Goal: Transaction & Acquisition: Book appointment/travel/reservation

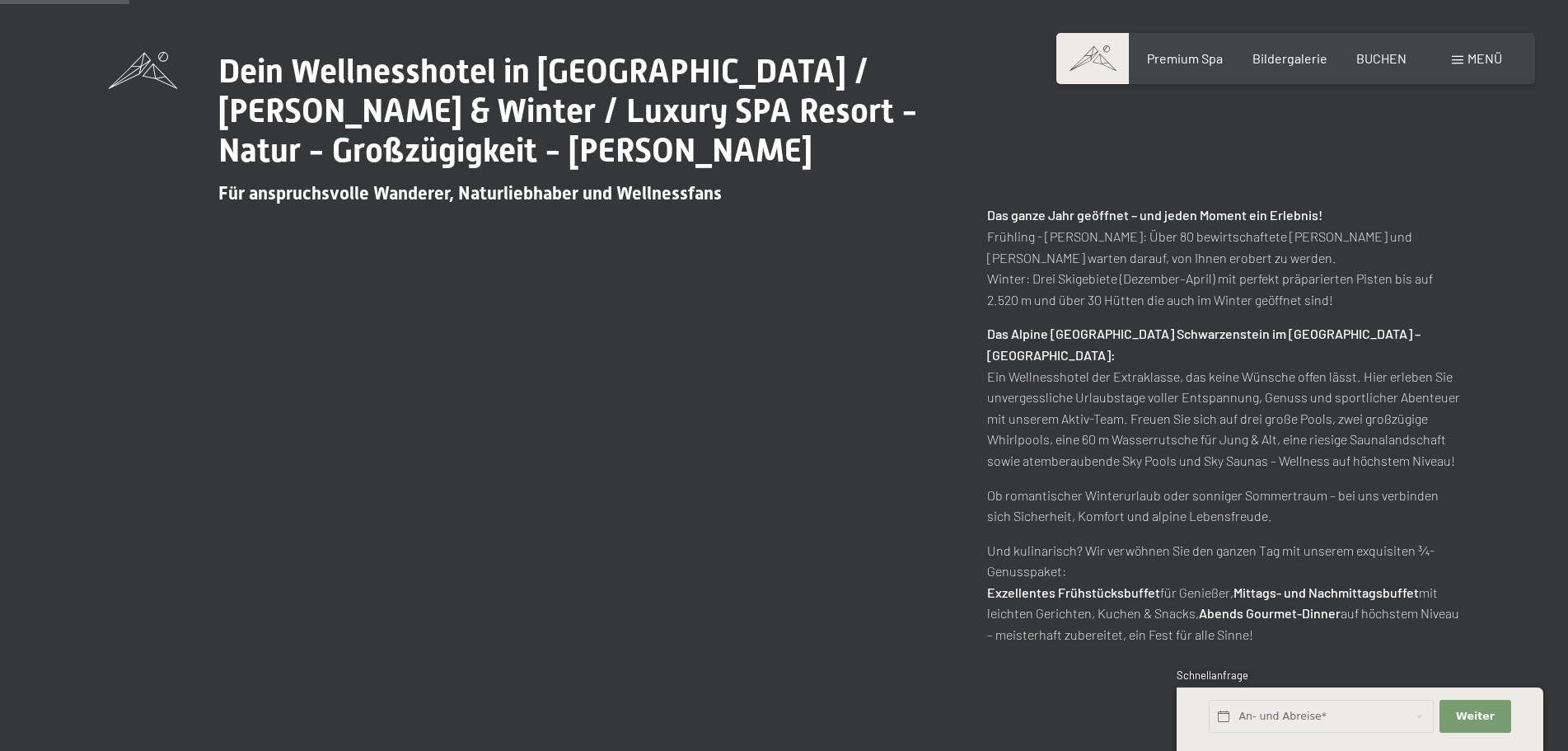
scroll to position [825, 0]
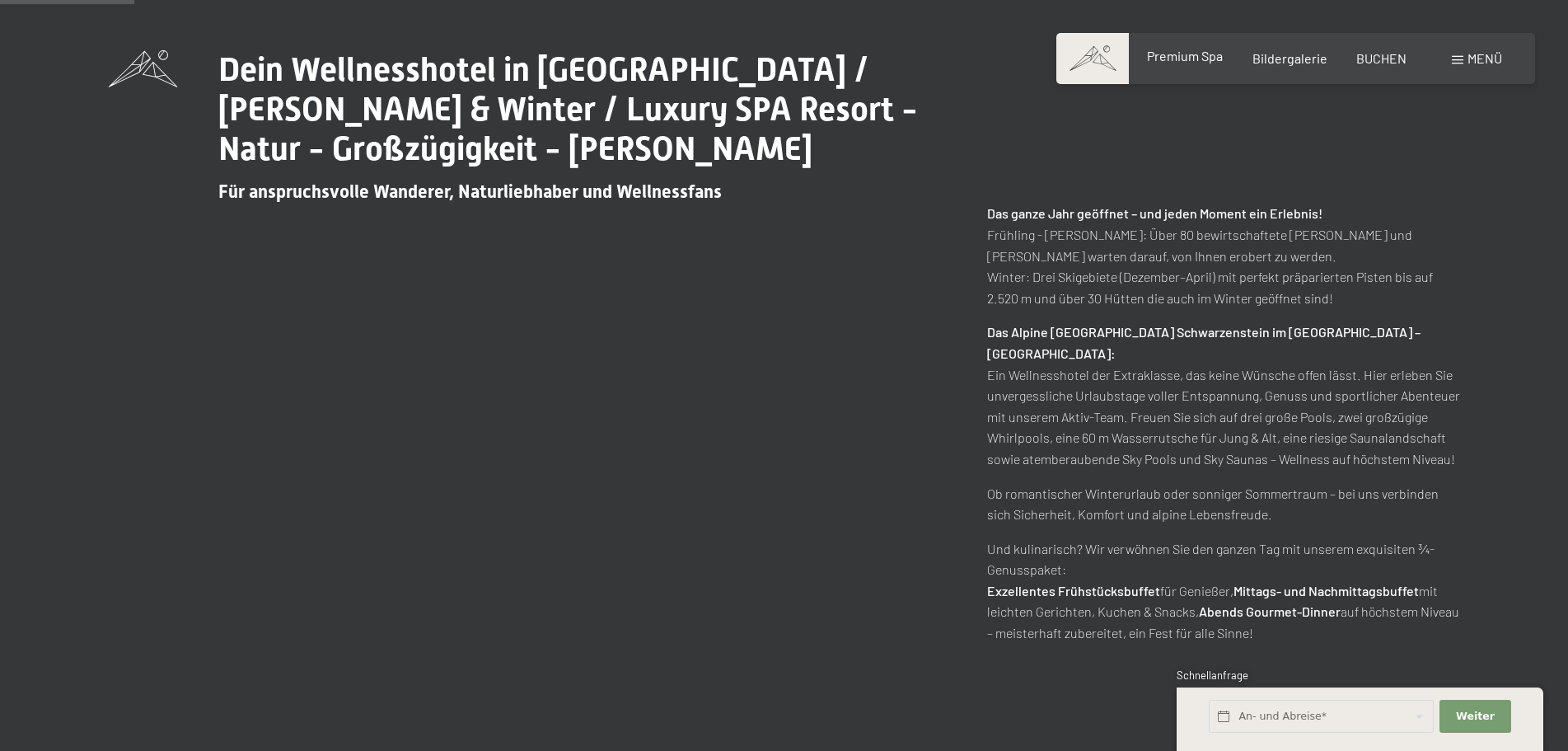
click at [1178, 62] on span "Premium Spa" at bounding box center [1185, 56] width 76 height 16
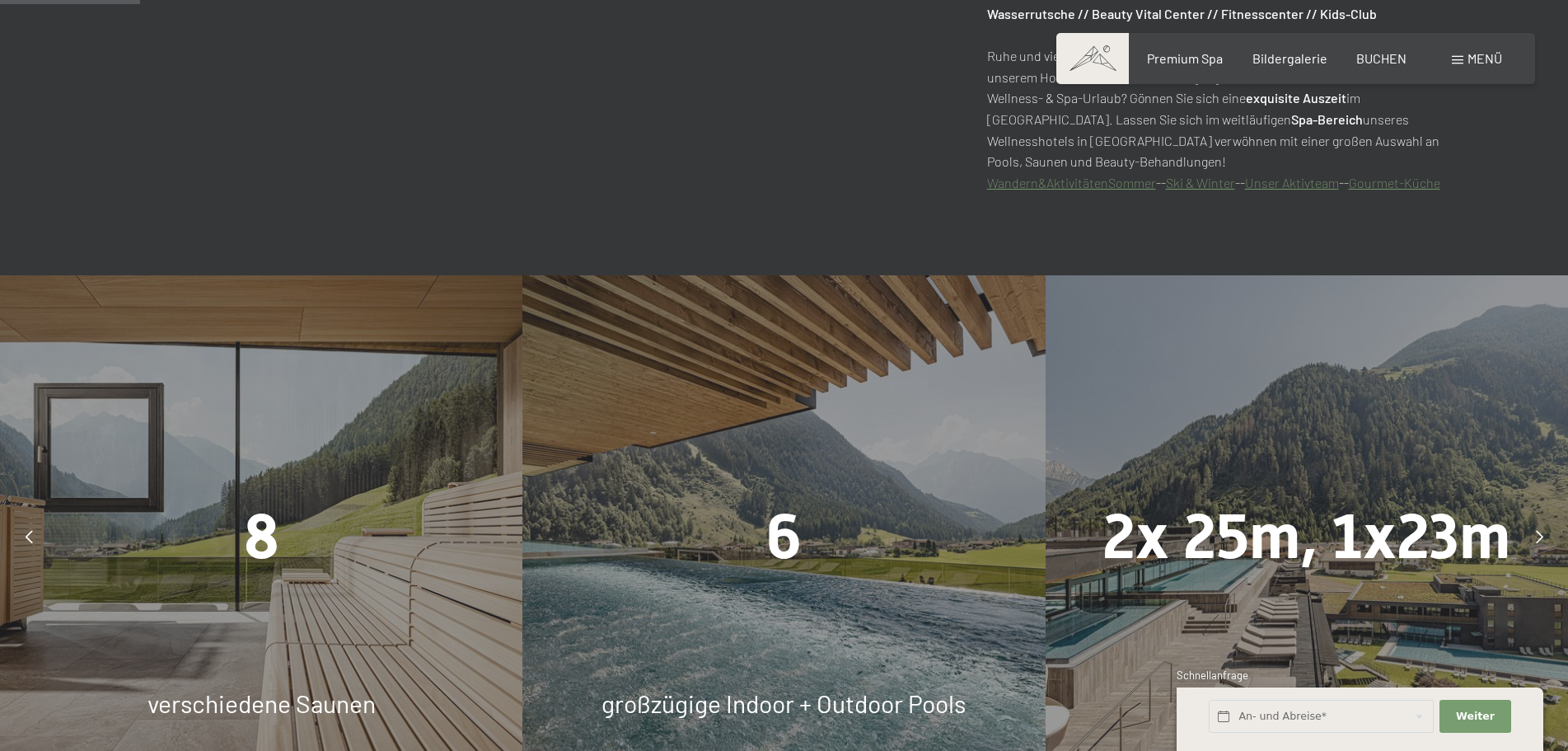
scroll to position [1154, 0]
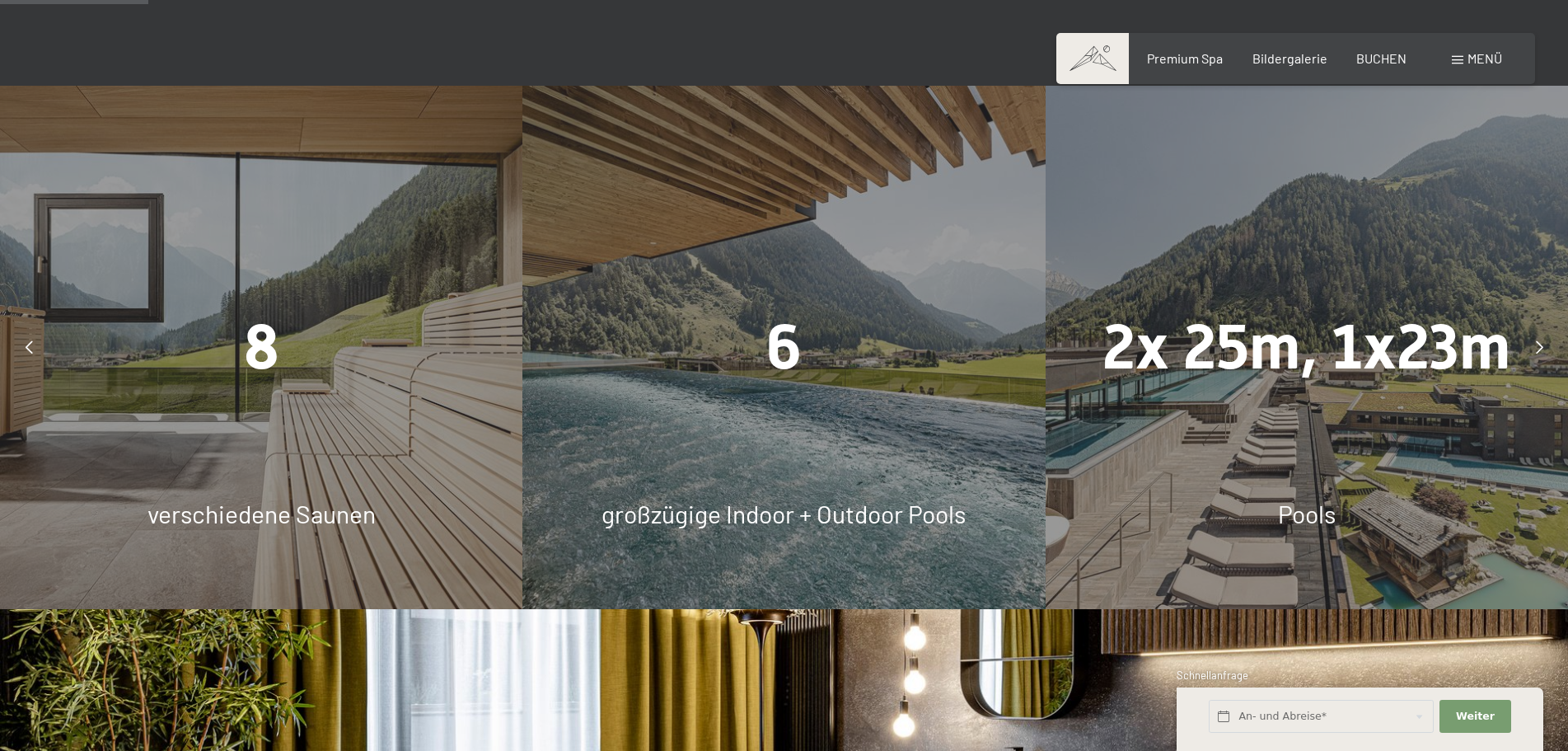
click at [285, 377] on div "8" at bounding box center [261, 348] width 523 height 88
click at [244, 338] on span "8" at bounding box center [262, 347] width 36 height 73
click at [230, 518] on span "verschiedene Saunen" at bounding box center [261, 514] width 228 height 30
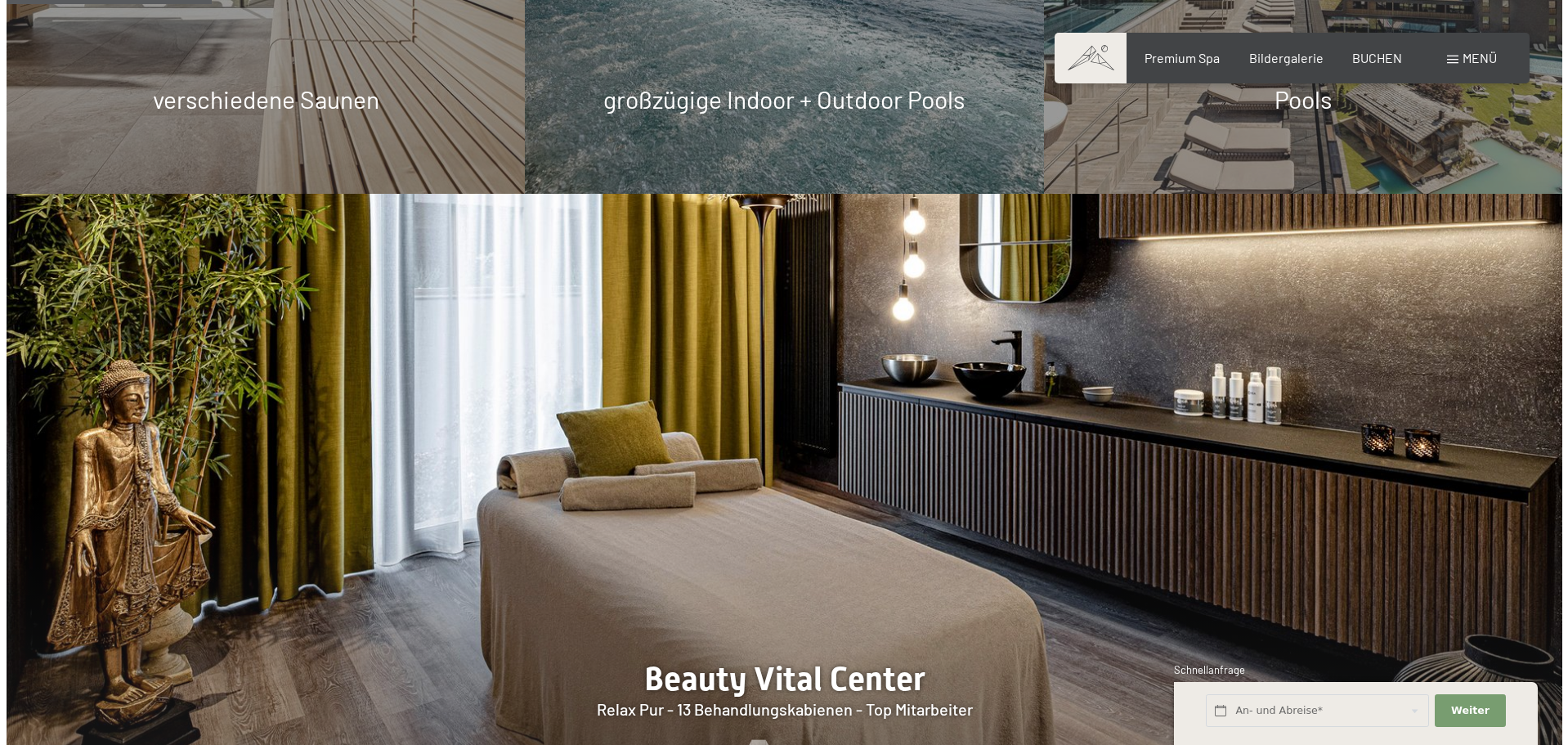
scroll to position [1554, 0]
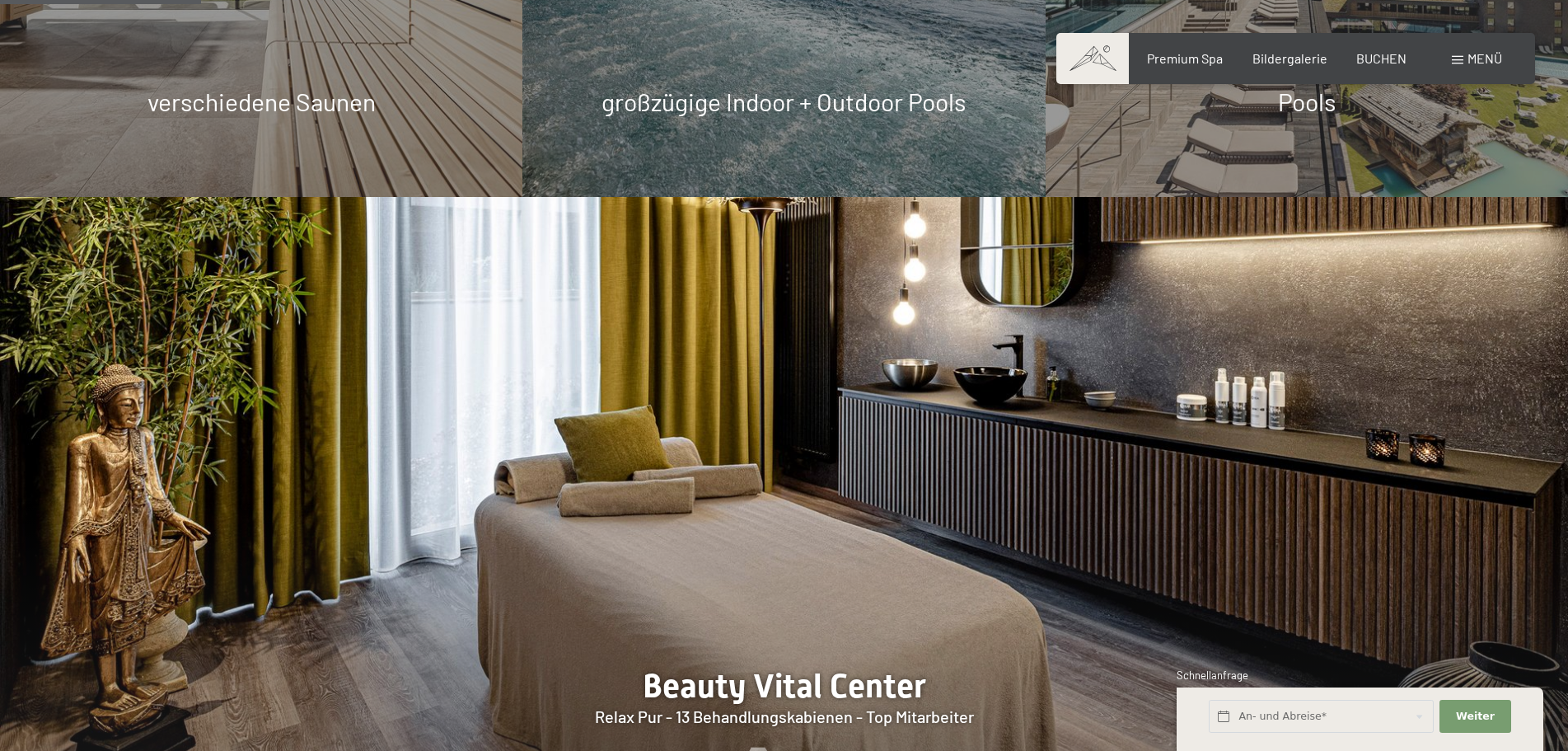
click at [1477, 63] on span "Menü" at bounding box center [1484, 58] width 35 height 16
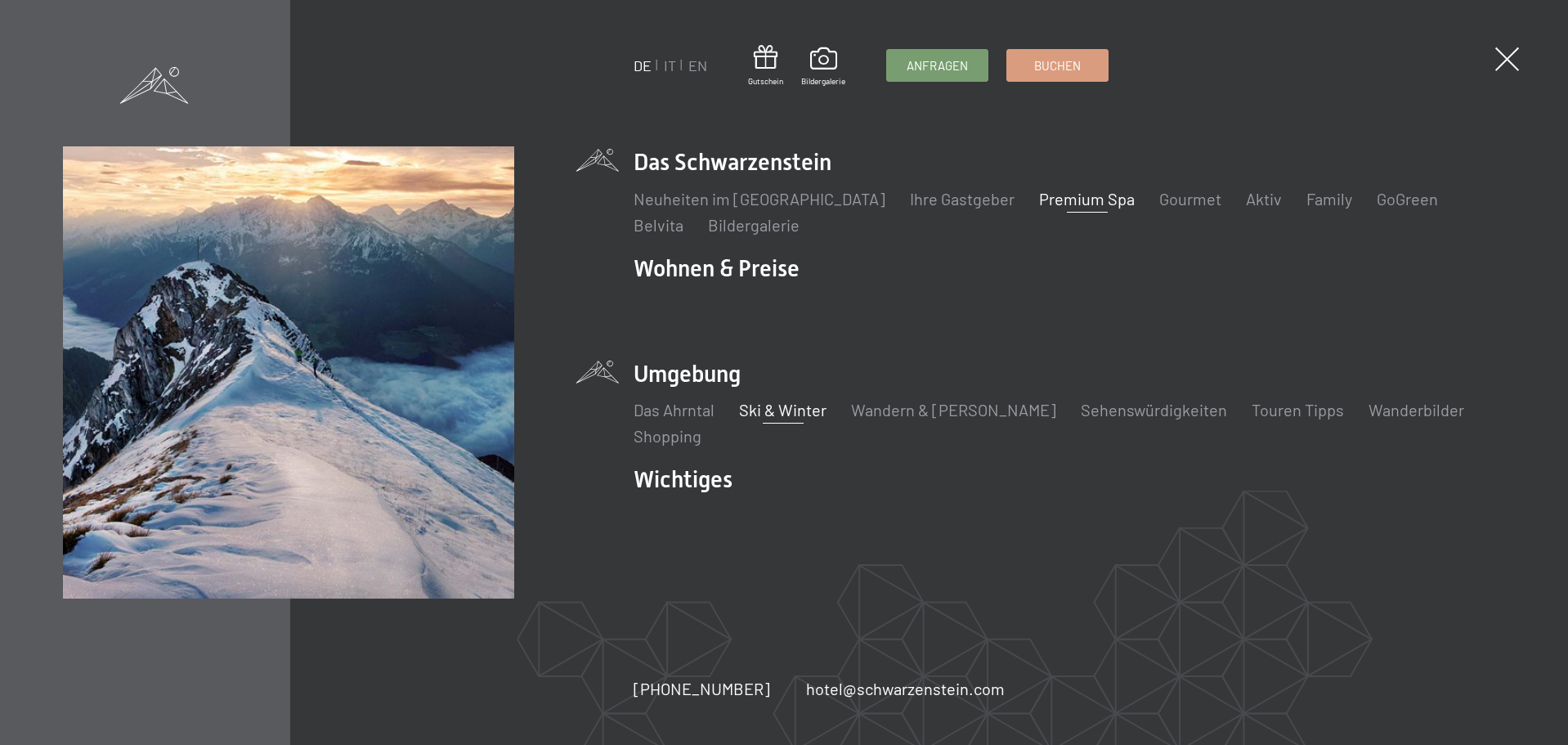
click at [794, 416] on link "Ski & Winter" at bounding box center [782, 410] width 88 height 20
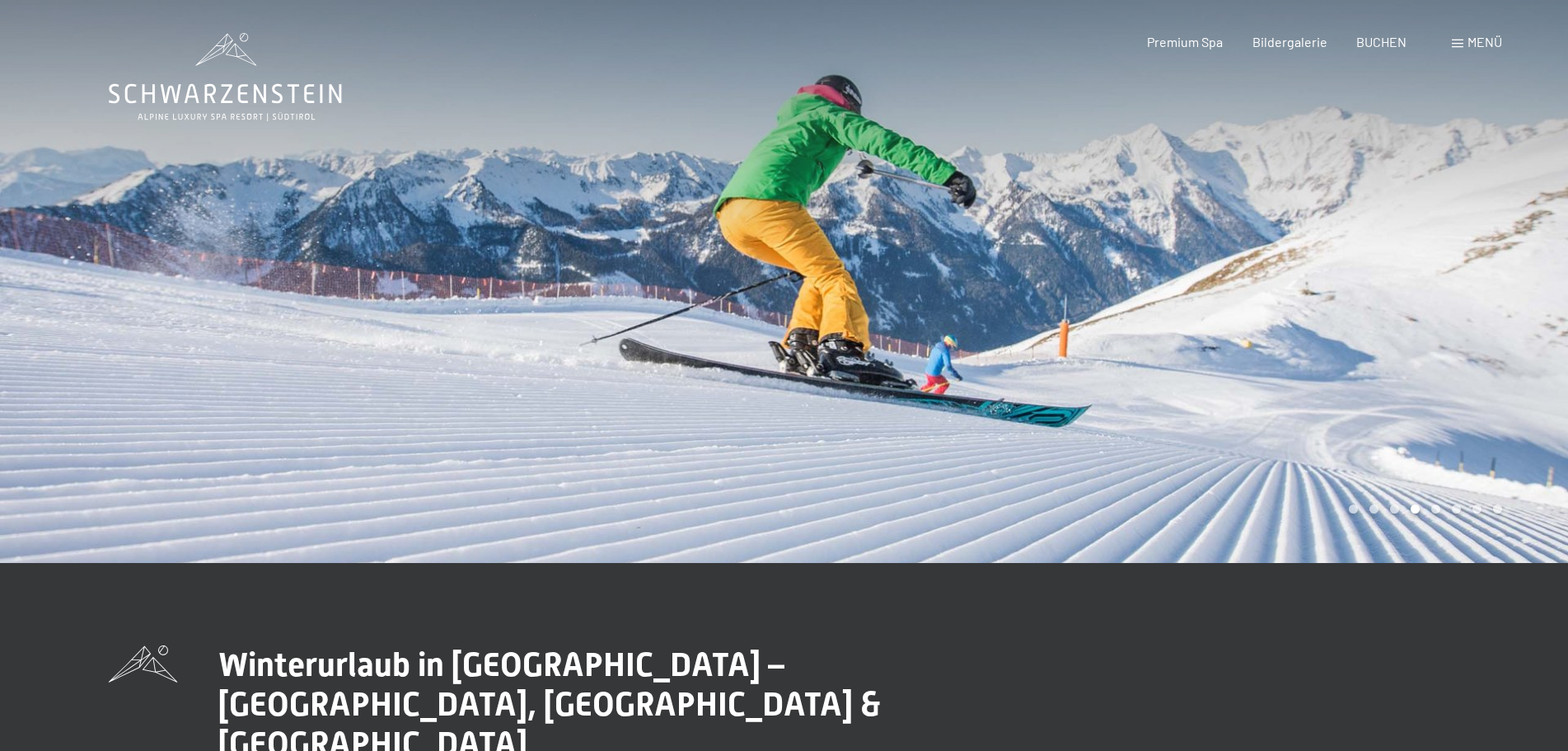
click at [1381, 377] on div at bounding box center [1177, 281] width 784 height 563
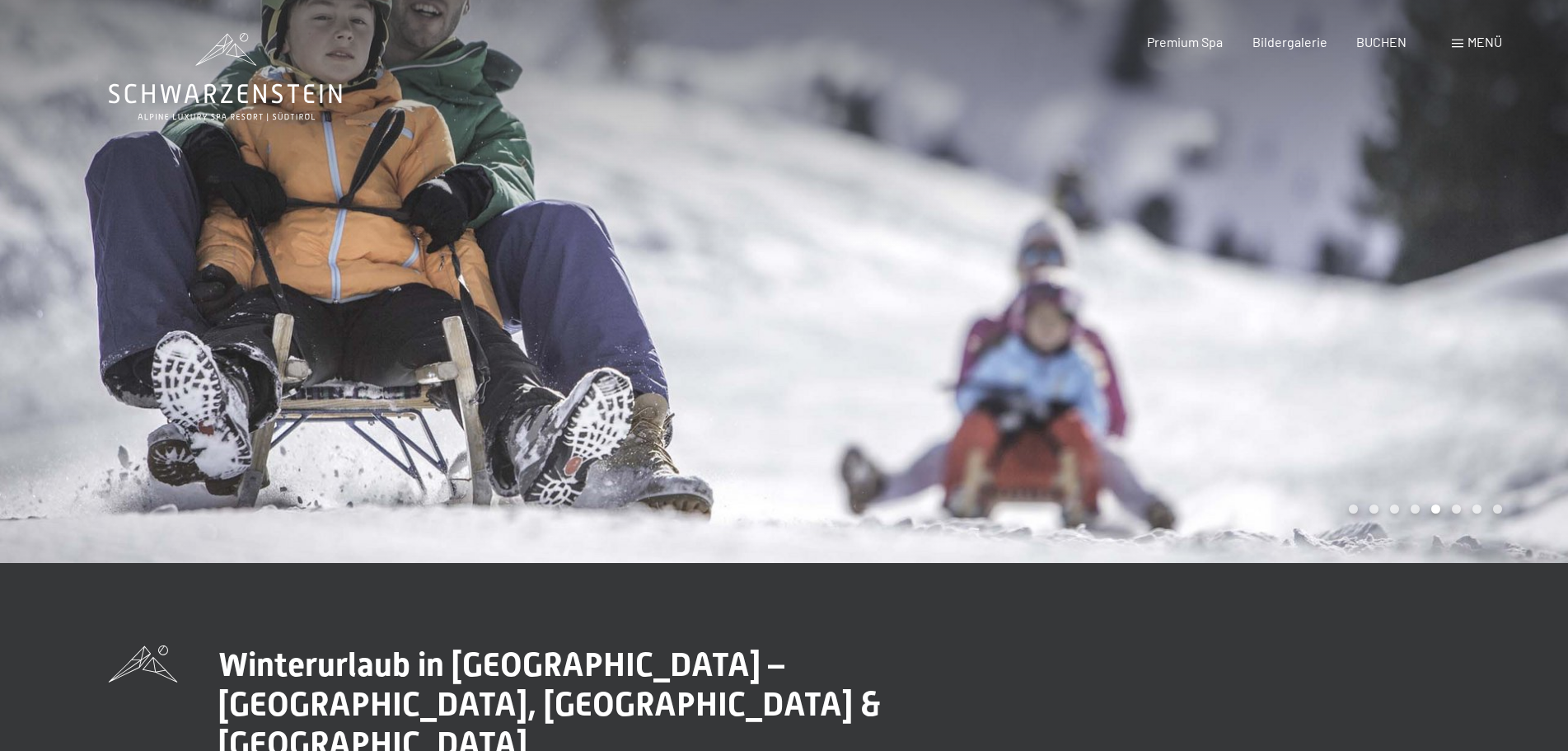
click at [1381, 377] on div at bounding box center [1177, 281] width 784 height 563
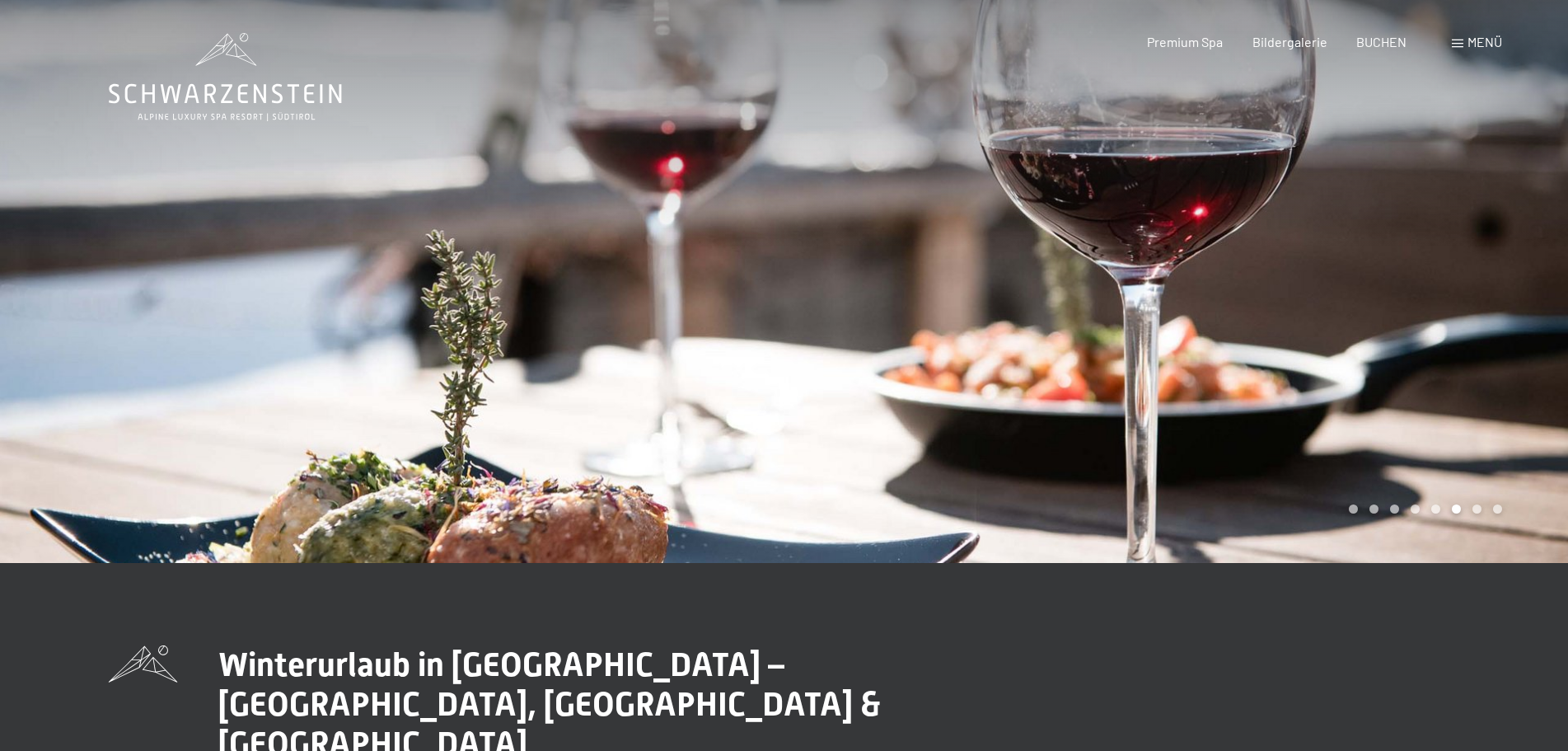
click at [1381, 377] on div at bounding box center [1177, 281] width 784 height 563
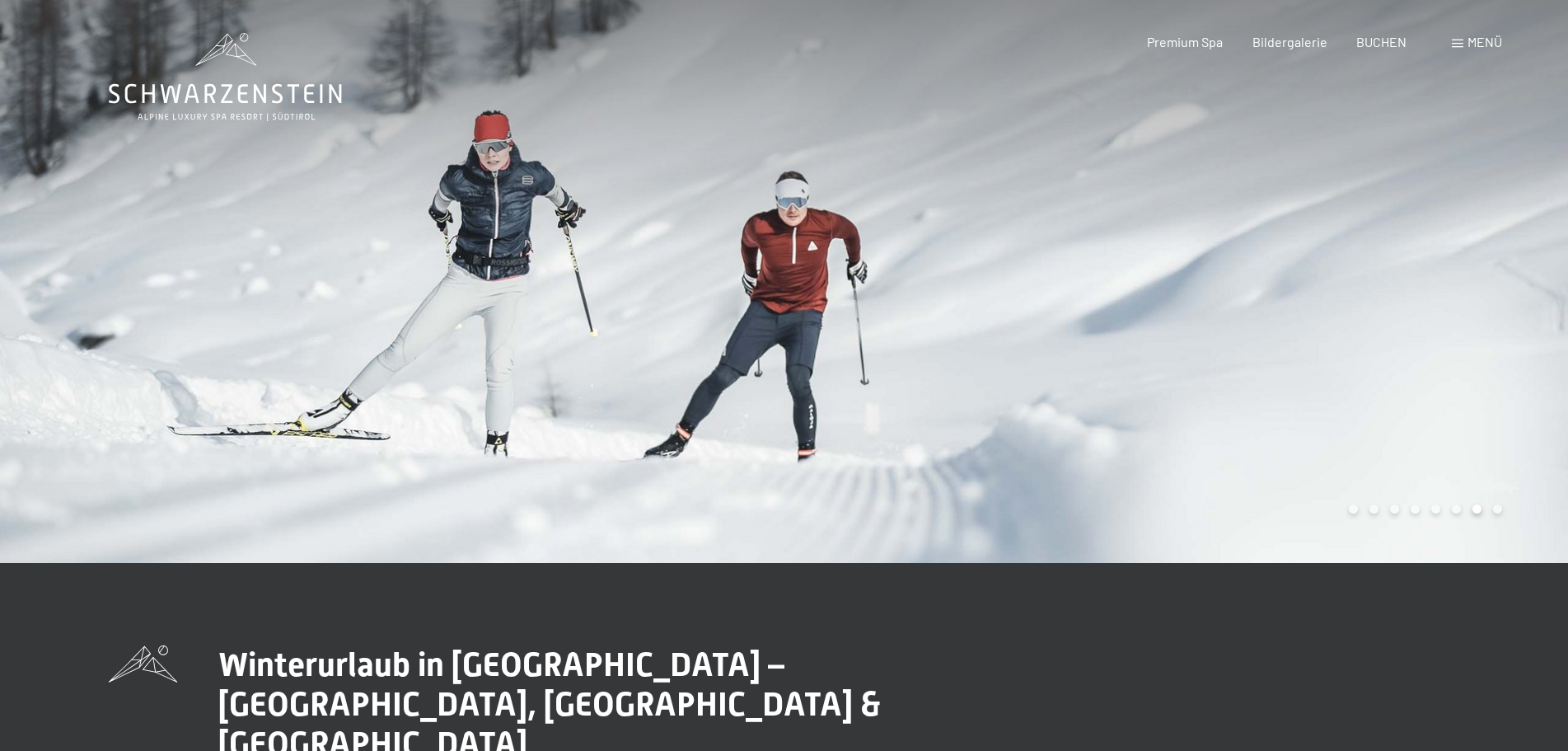
click at [1381, 377] on div at bounding box center [1177, 281] width 784 height 563
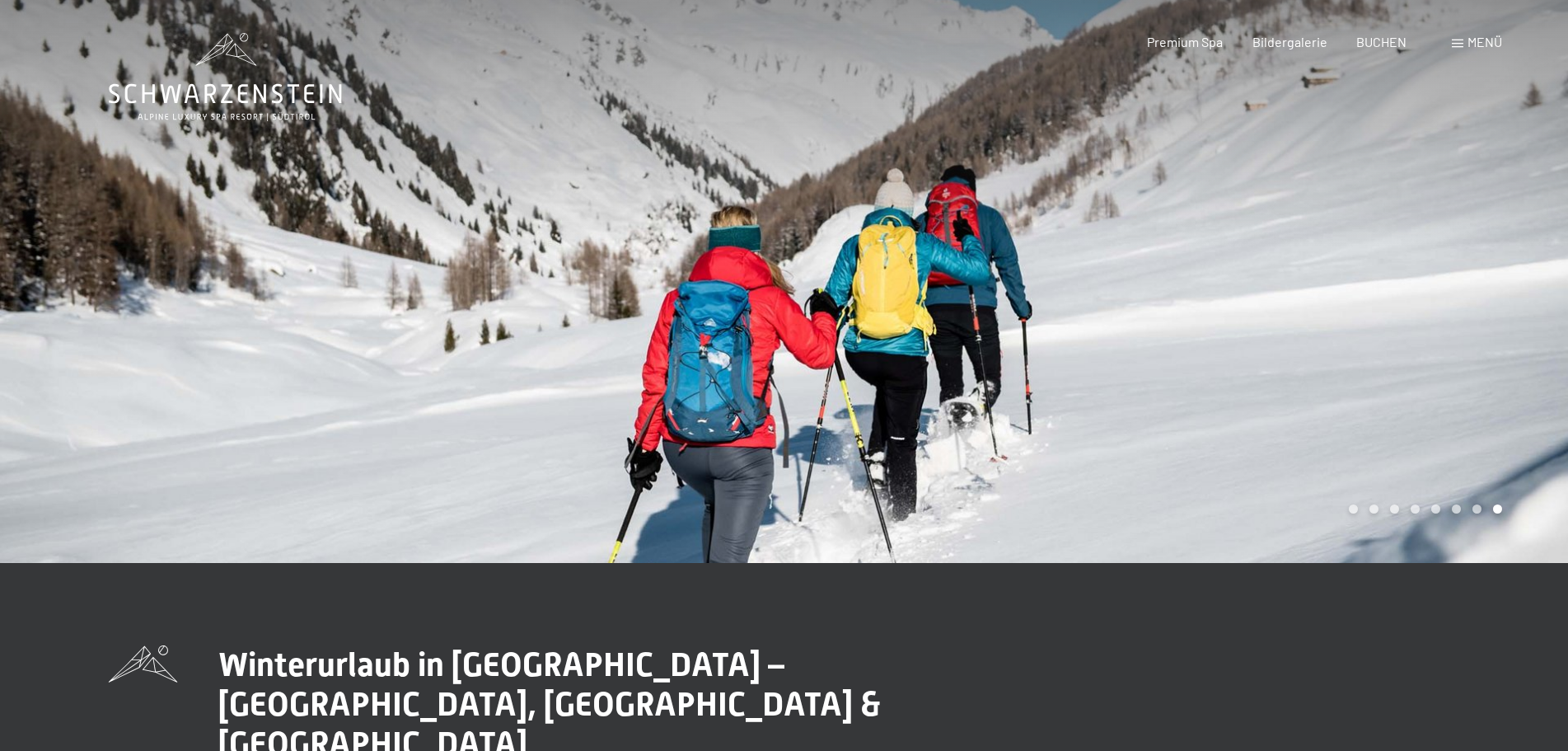
click at [1381, 377] on div at bounding box center [1177, 281] width 784 height 563
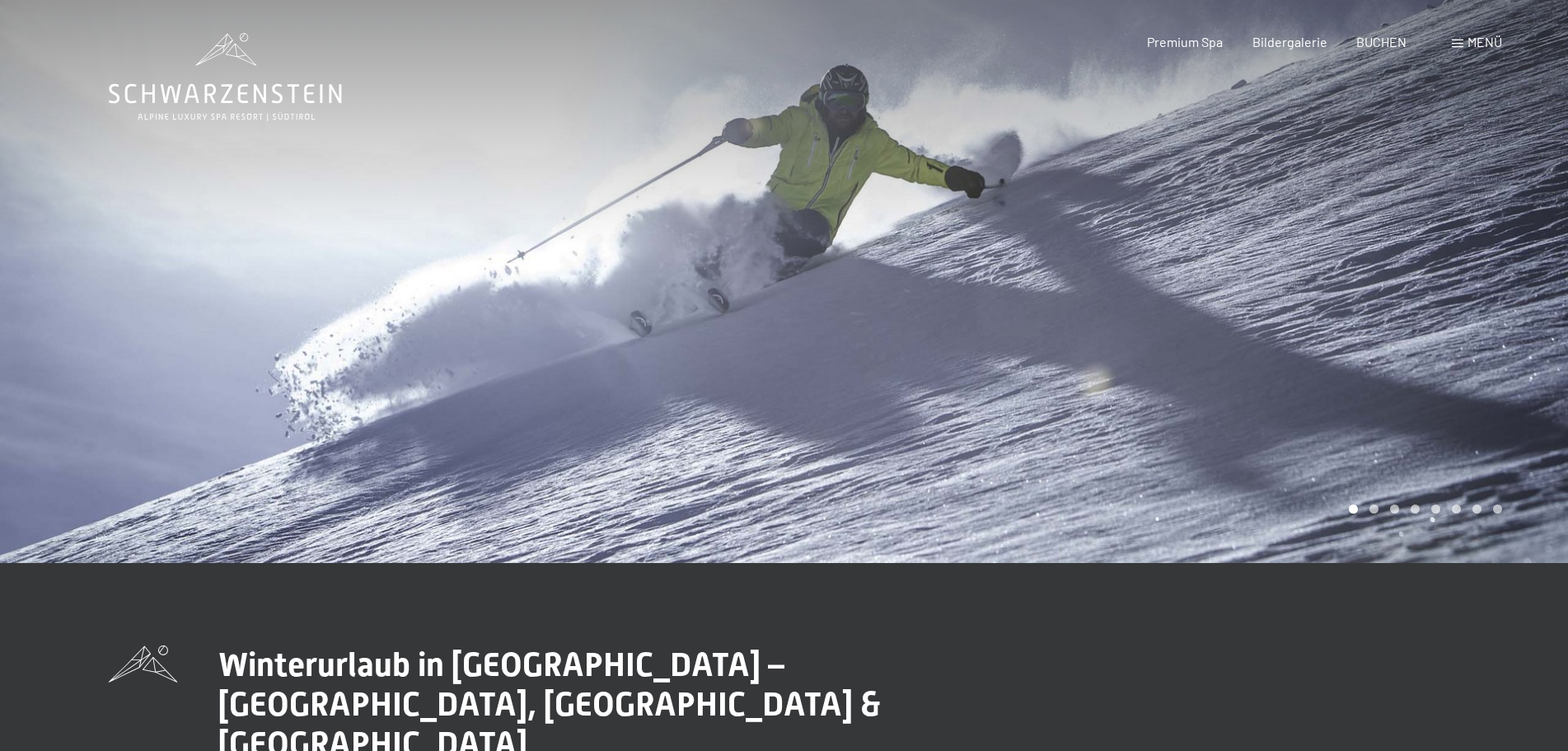
click at [1381, 377] on div at bounding box center [1177, 281] width 784 height 563
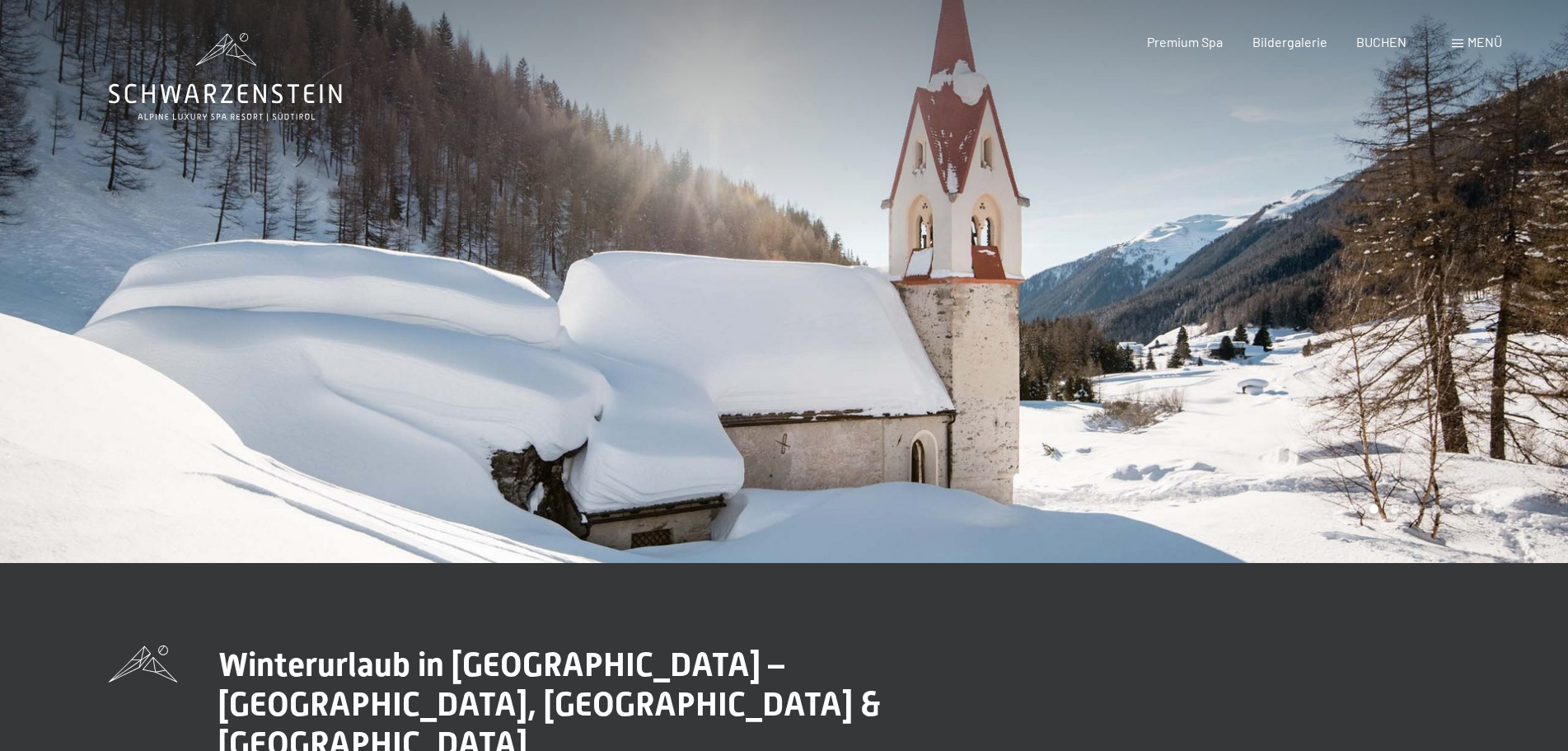
click at [1381, 377] on div at bounding box center [1177, 281] width 784 height 563
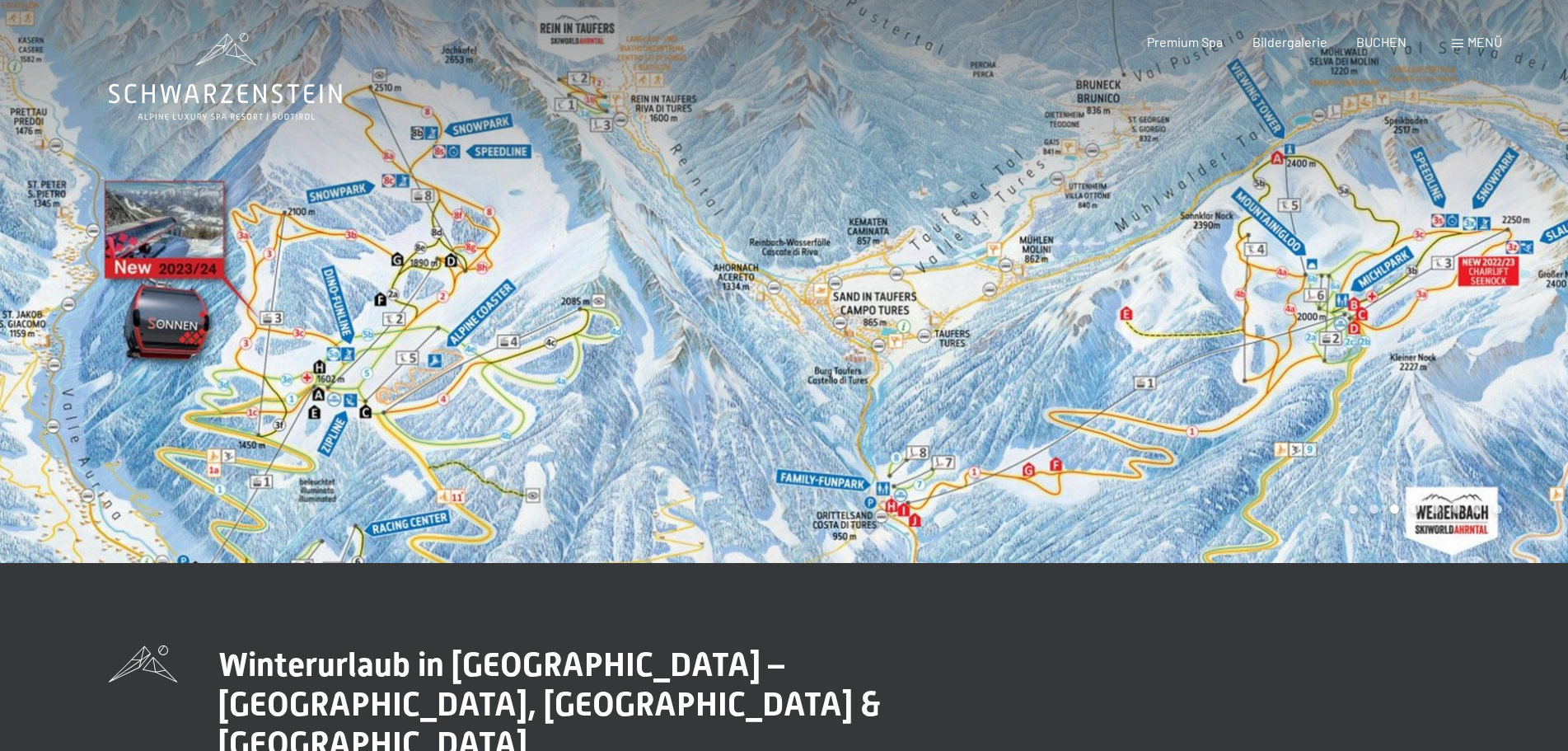
drag, startPoint x: 420, startPoint y: 402, endPoint x: 534, endPoint y: 367, distance: 119.3
click at [534, 367] on div at bounding box center [392, 281] width 784 height 563
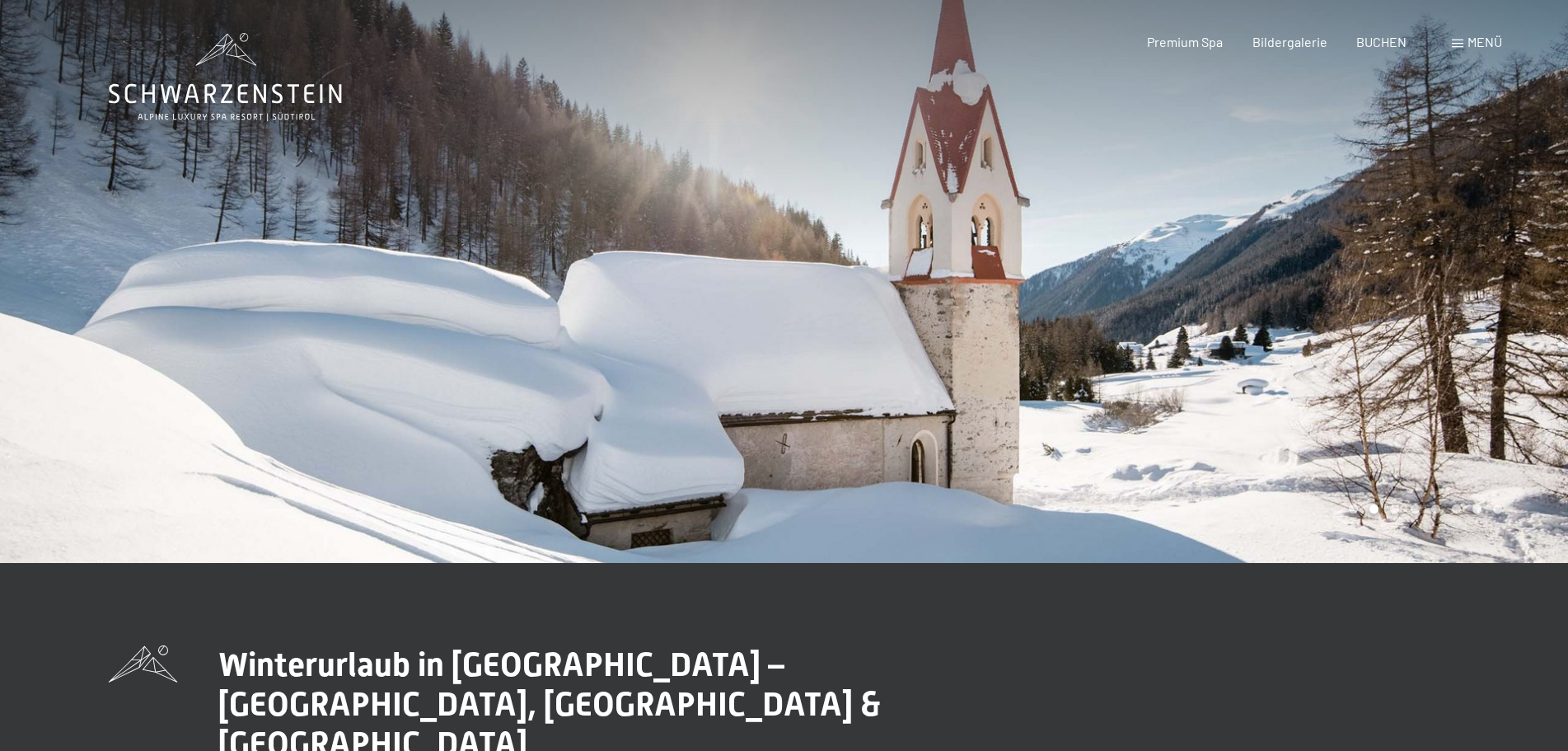
click at [1087, 422] on div at bounding box center [1177, 281] width 784 height 563
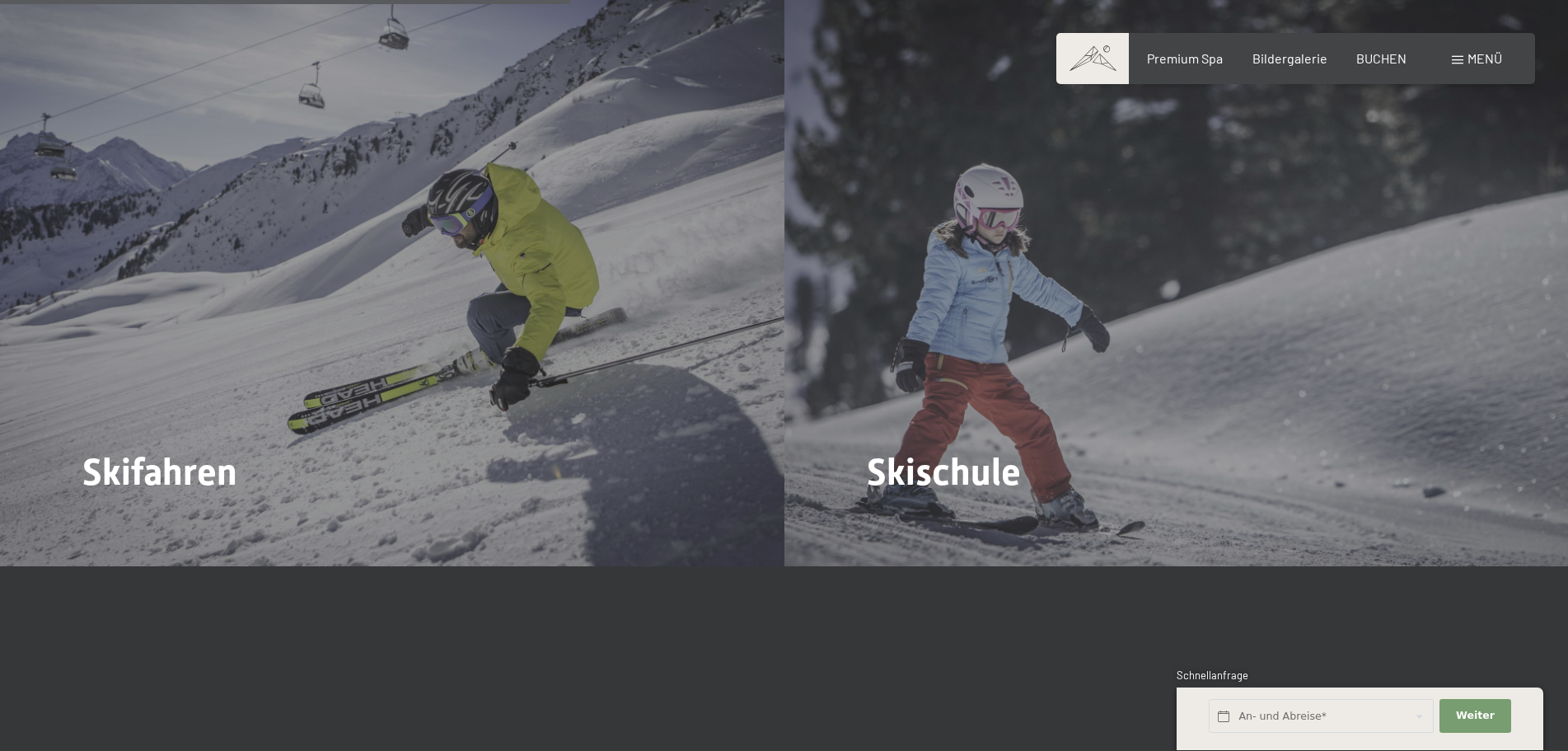
scroll to position [2226, 0]
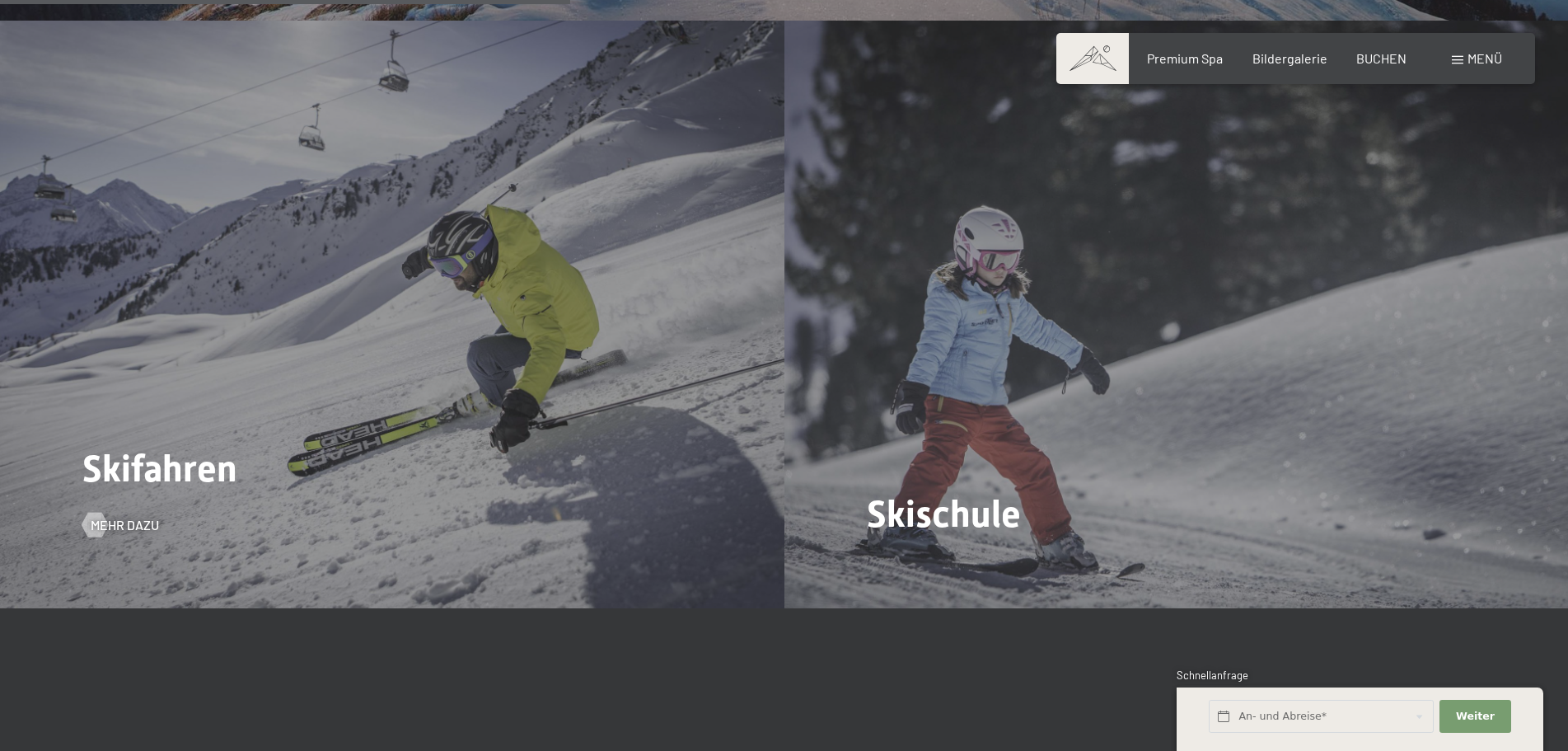
click at [368, 281] on div "Skifahren Mehr dazu" at bounding box center [392, 315] width 784 height 589
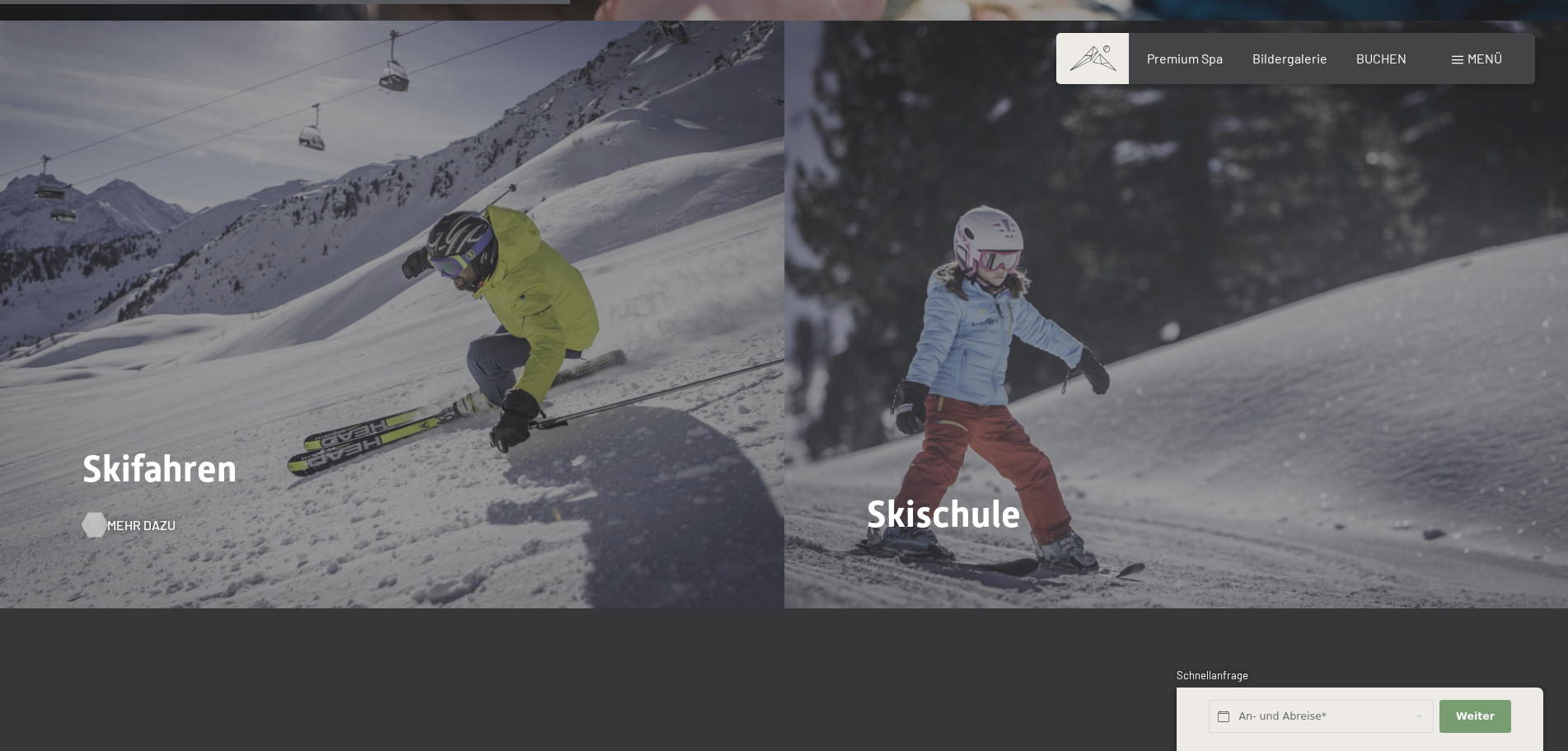
click at [97, 513] on div at bounding box center [95, 525] width 14 height 25
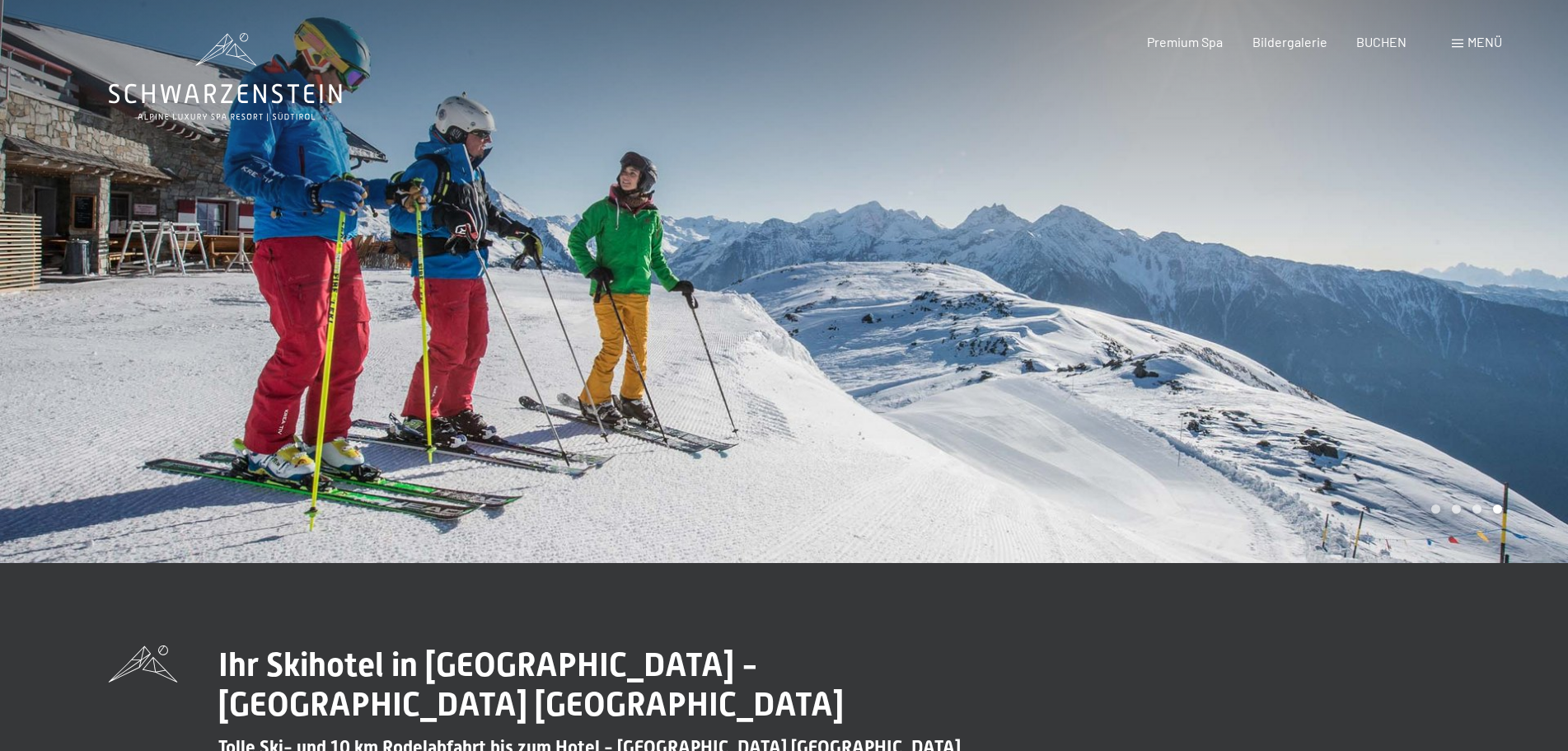
click at [868, 476] on div at bounding box center [1177, 281] width 784 height 563
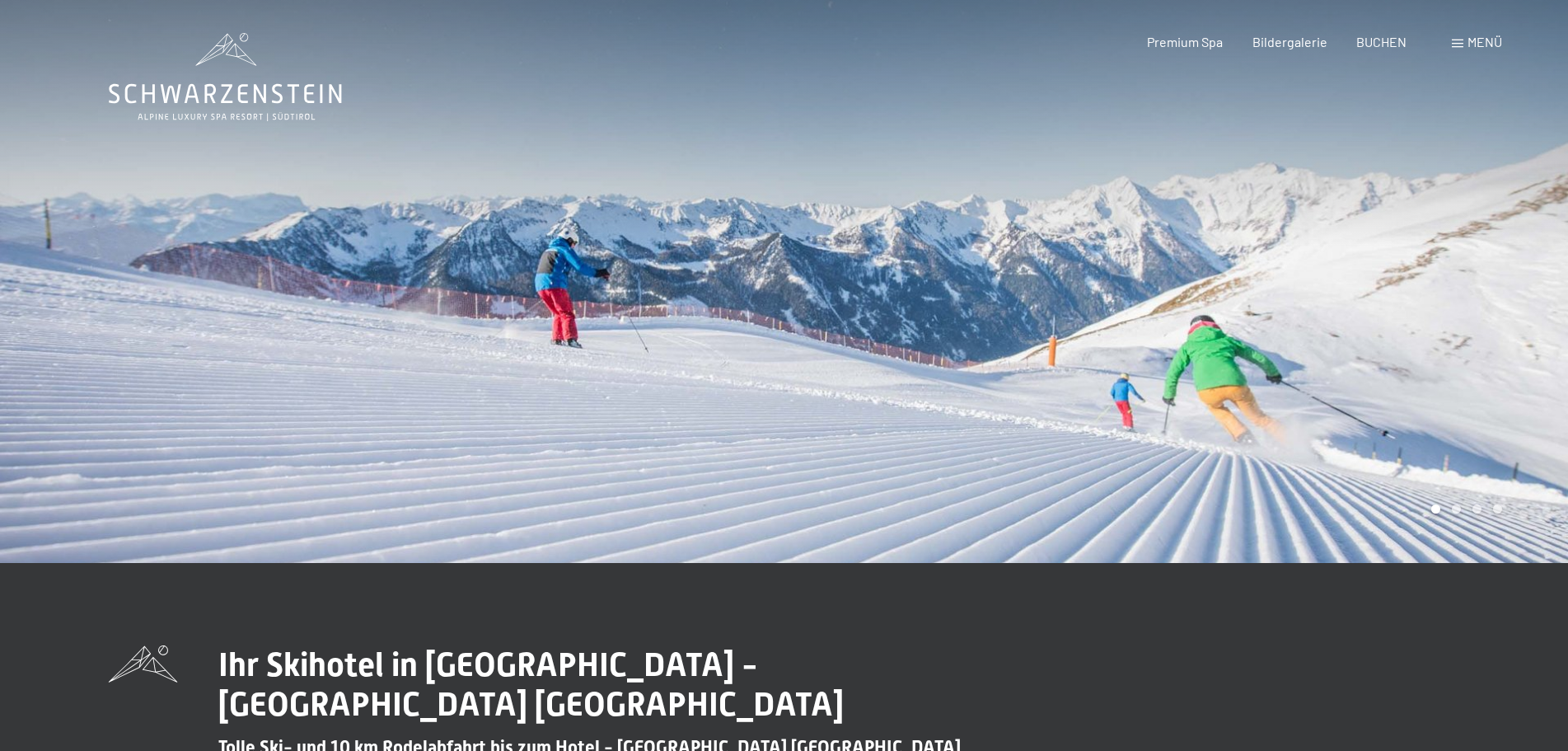
click at [868, 476] on div at bounding box center [1177, 281] width 784 height 563
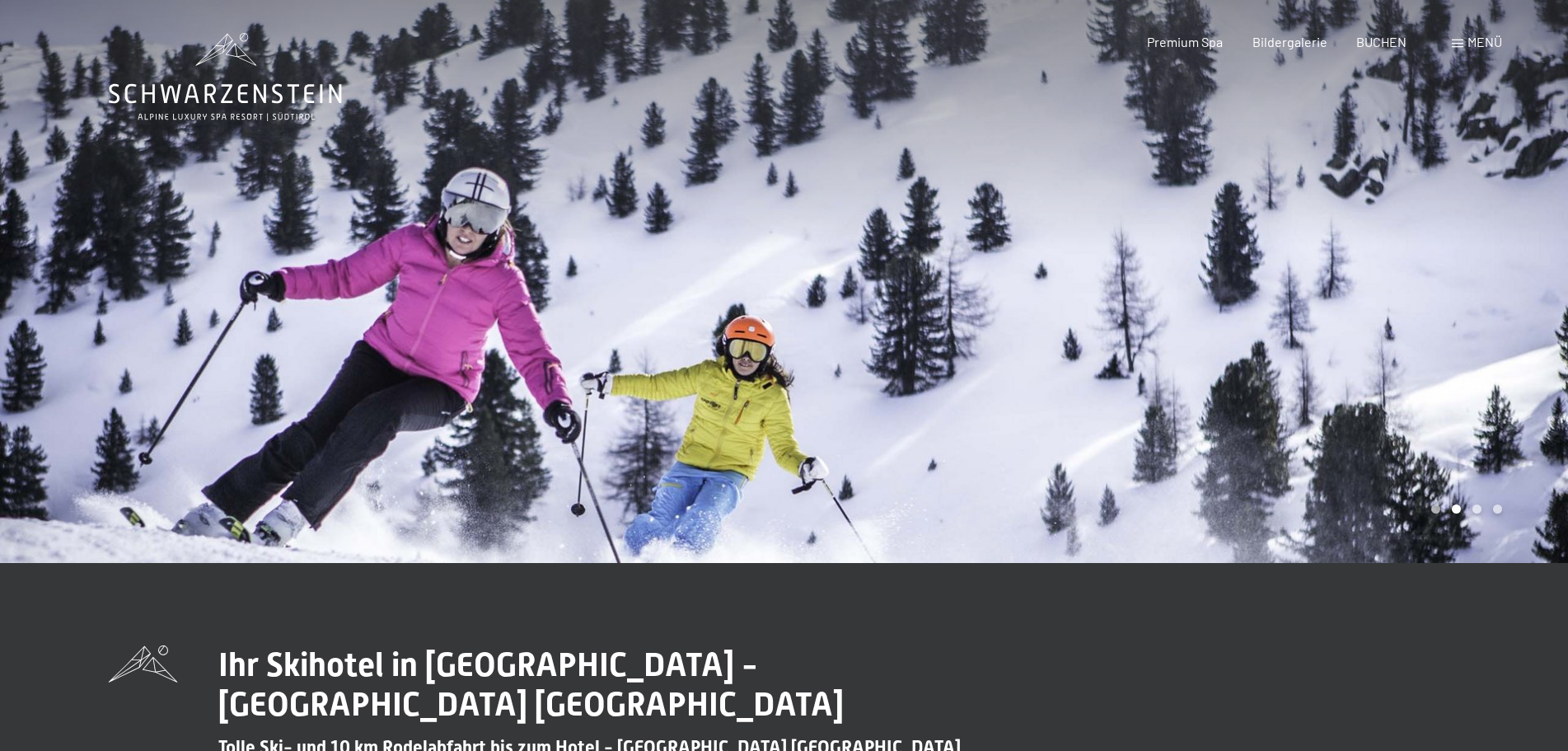
click at [868, 476] on div at bounding box center [1177, 281] width 784 height 563
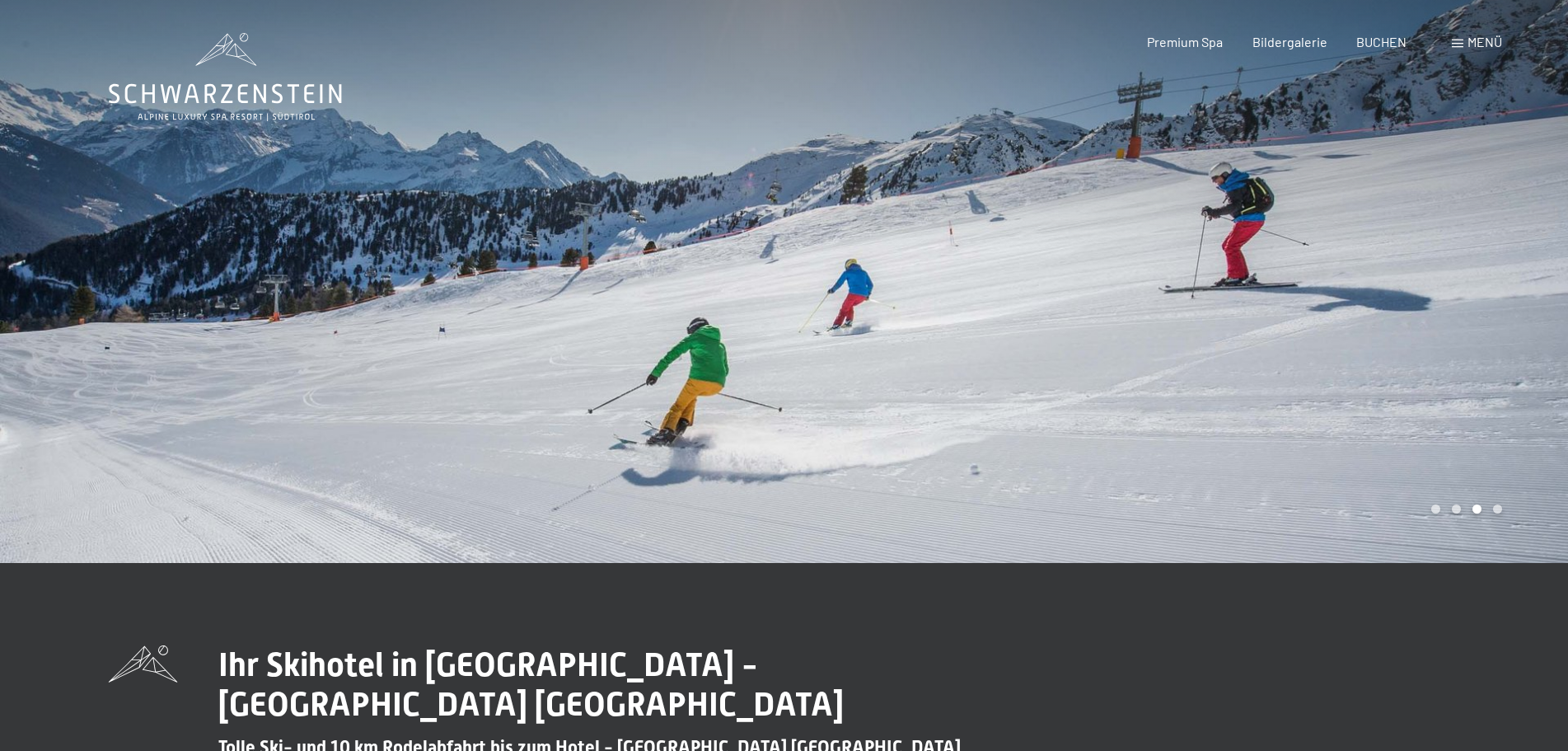
click at [868, 476] on div at bounding box center [1177, 281] width 784 height 563
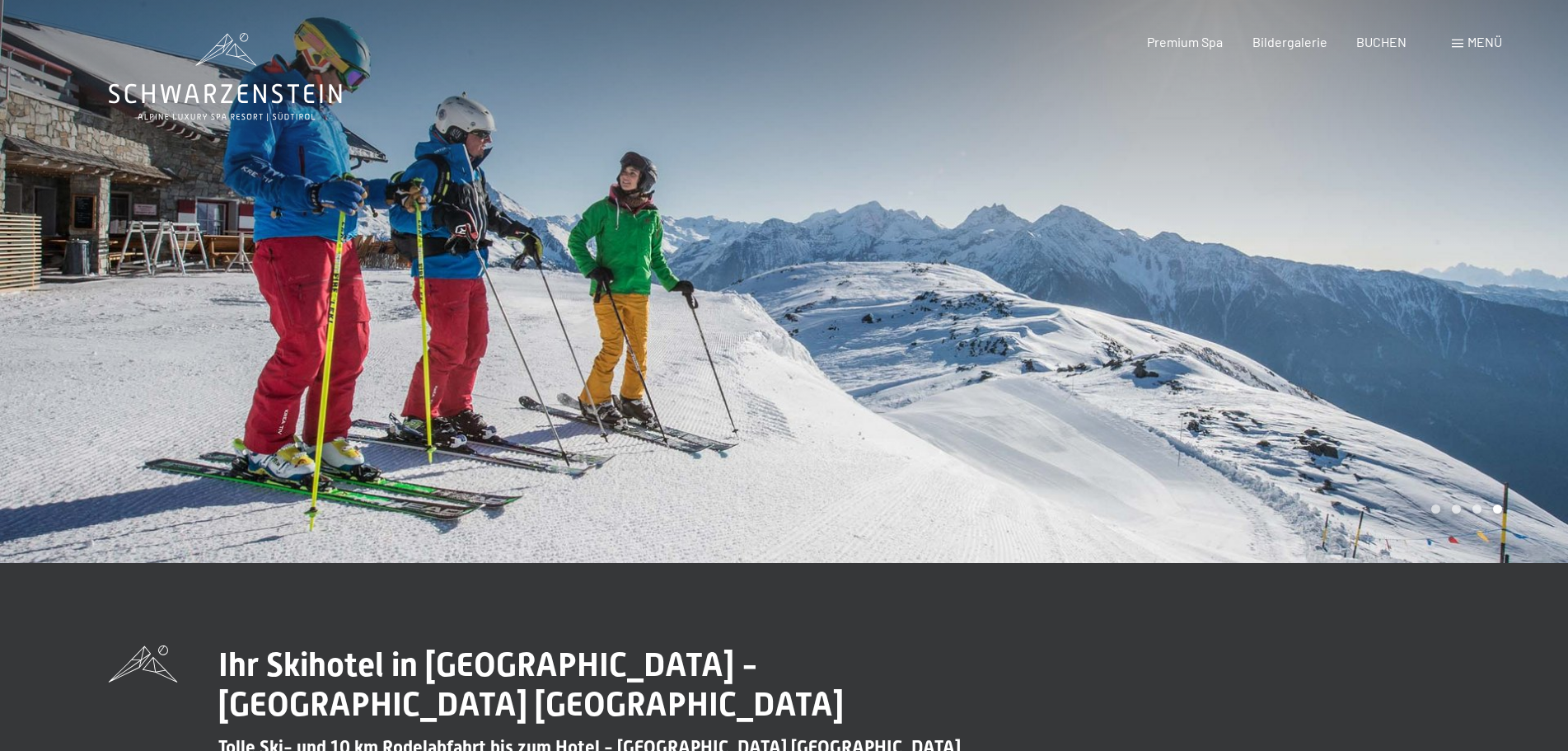
click at [868, 476] on div at bounding box center [1177, 281] width 784 height 563
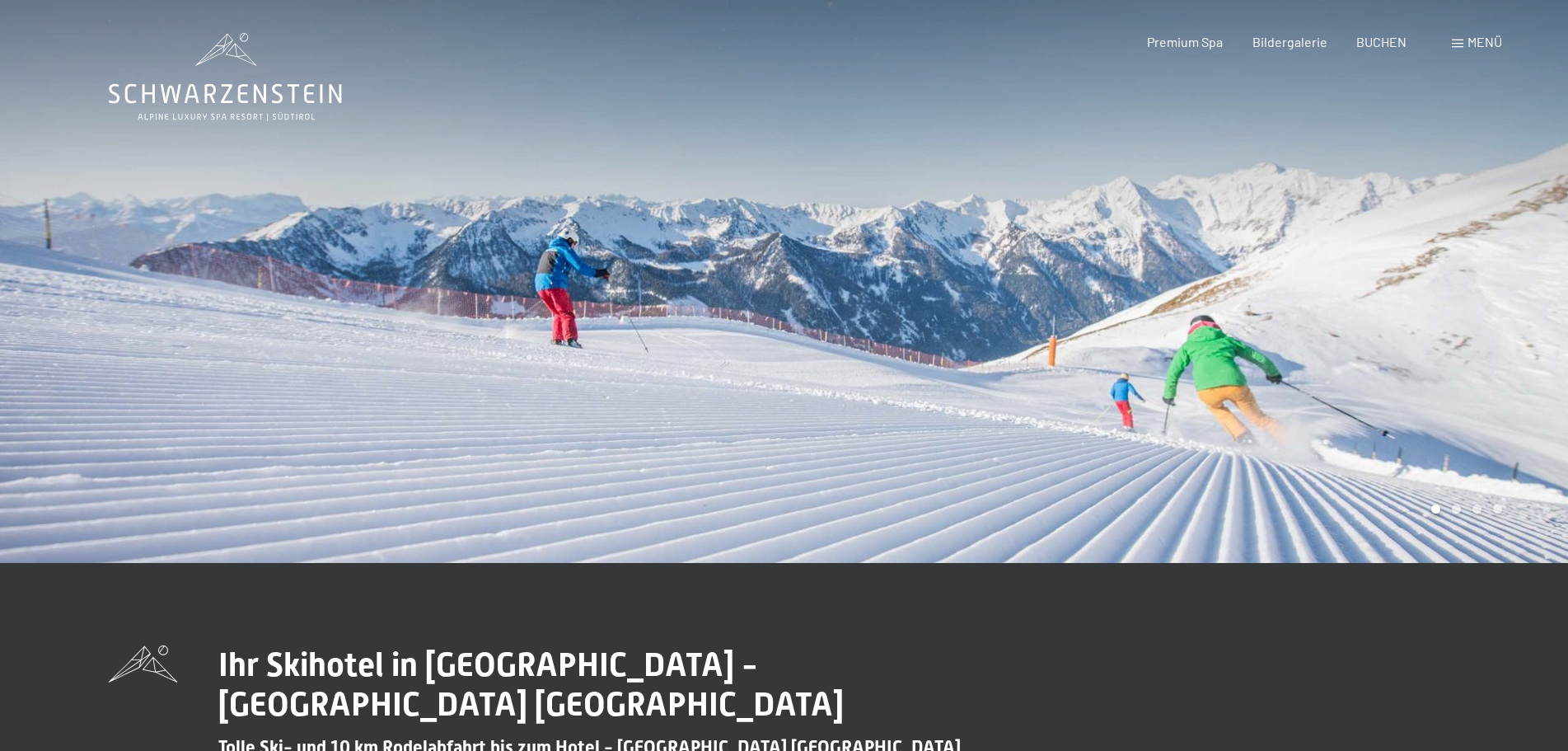
click at [868, 476] on div at bounding box center [1177, 281] width 784 height 563
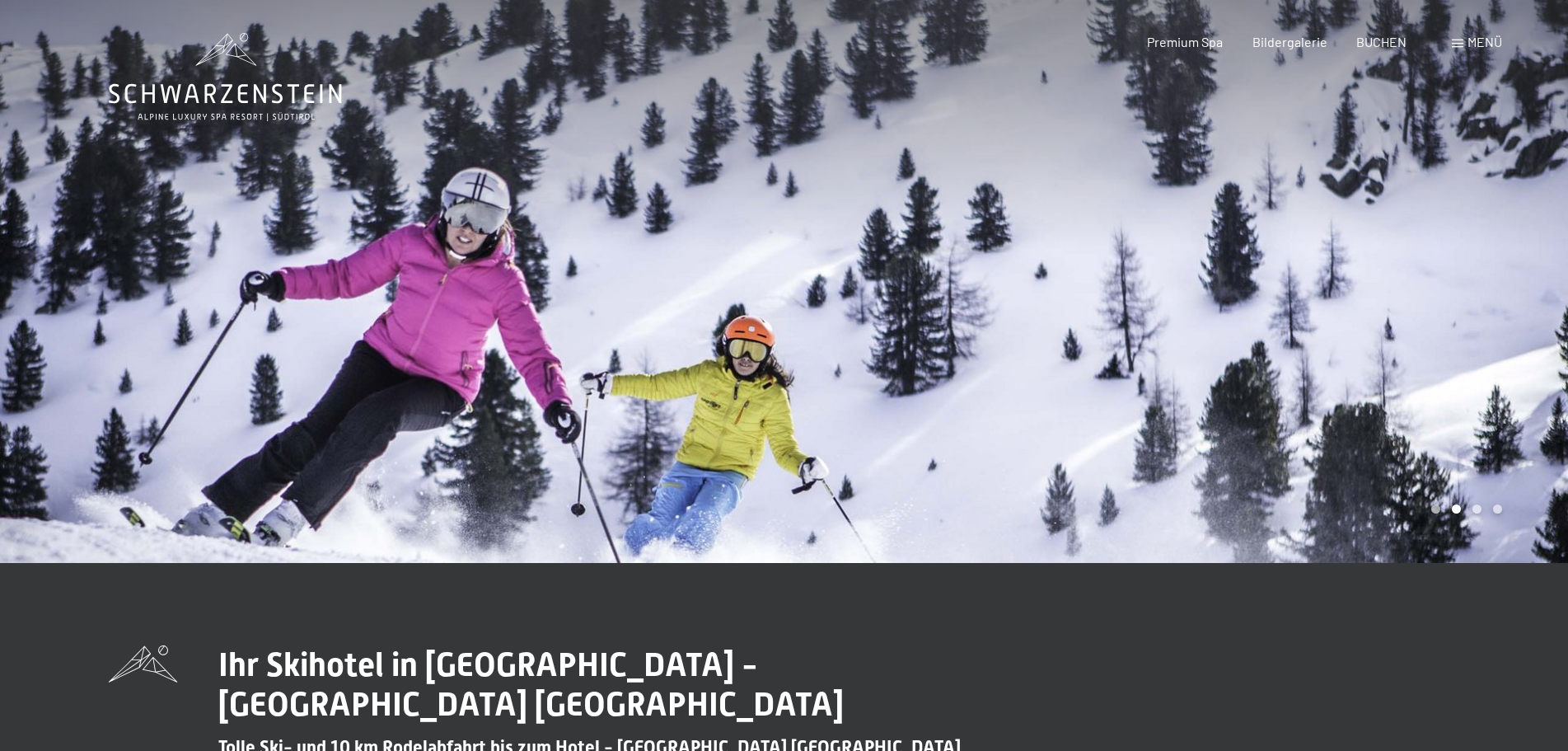
click at [868, 476] on div at bounding box center [1177, 281] width 784 height 563
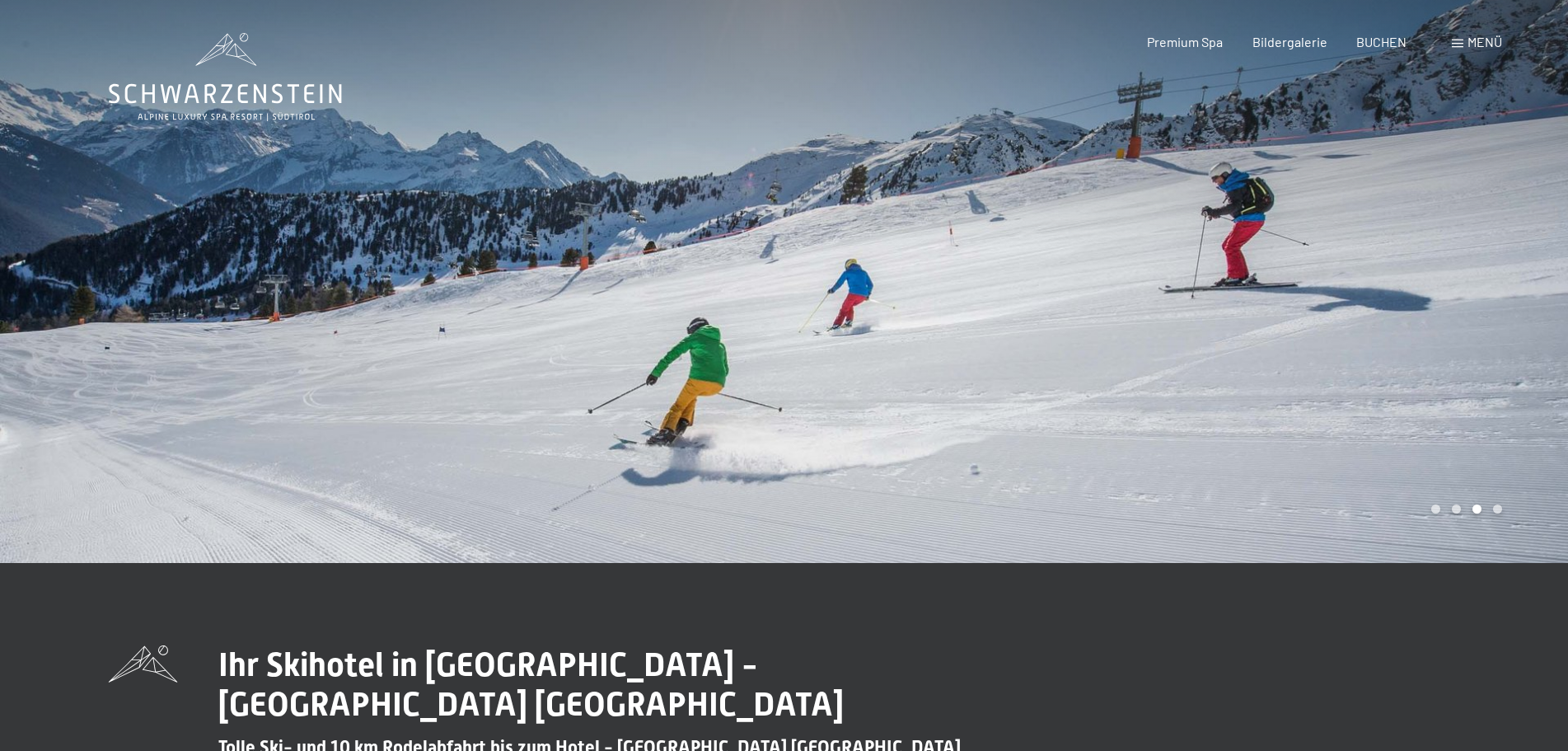
click at [868, 476] on div at bounding box center [1177, 281] width 784 height 563
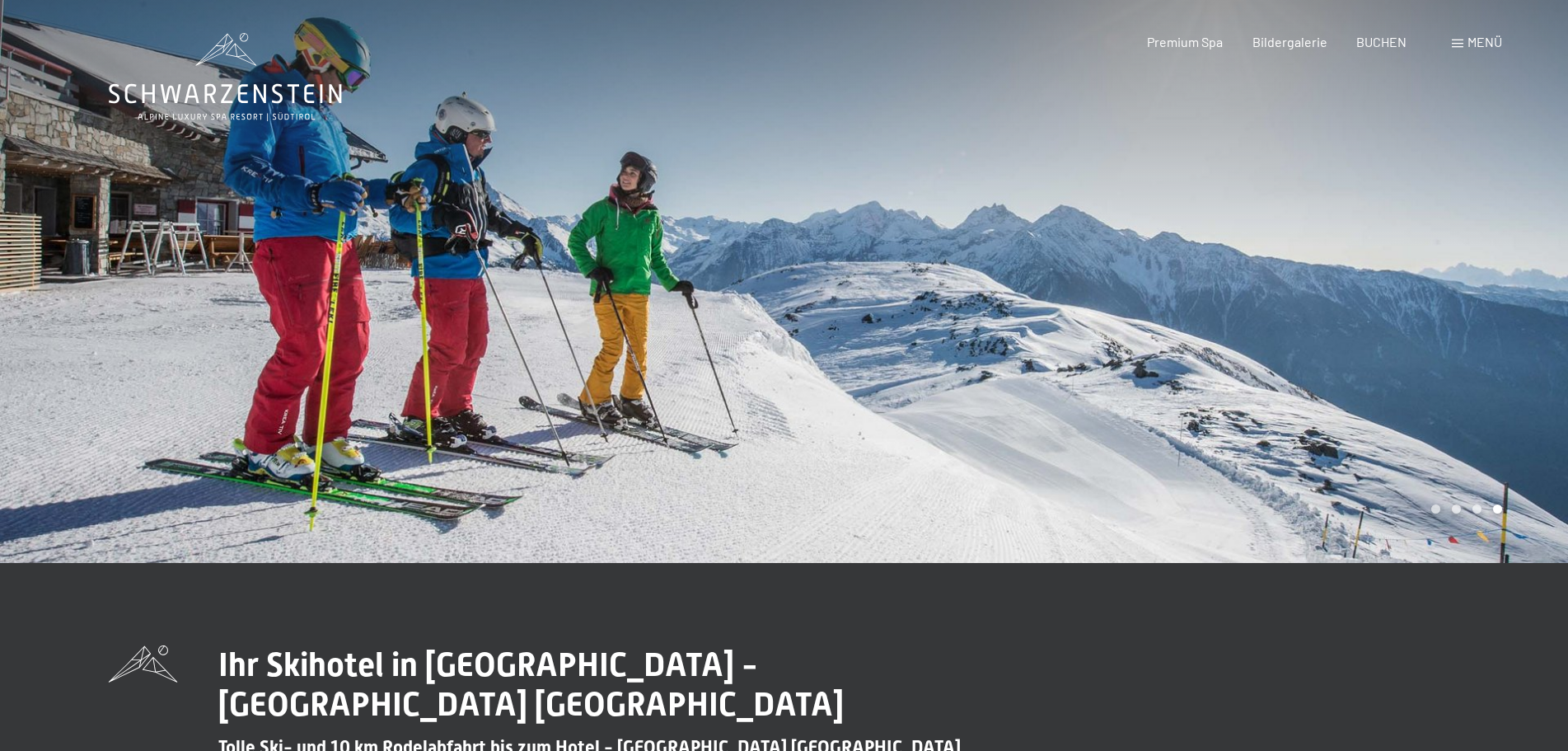
click at [868, 476] on div at bounding box center [1177, 281] width 784 height 563
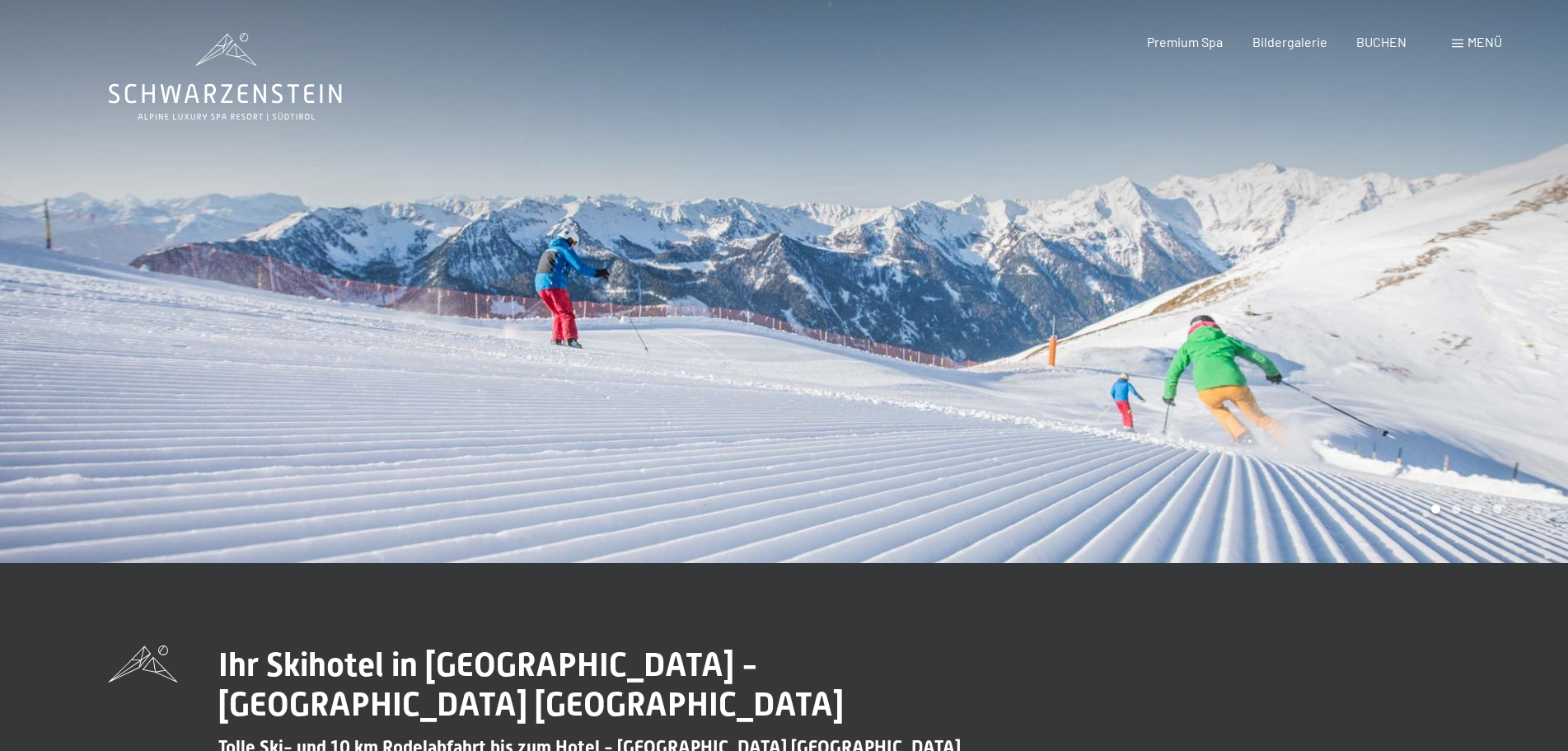
click at [1472, 40] on span "Menü" at bounding box center [1484, 42] width 35 height 16
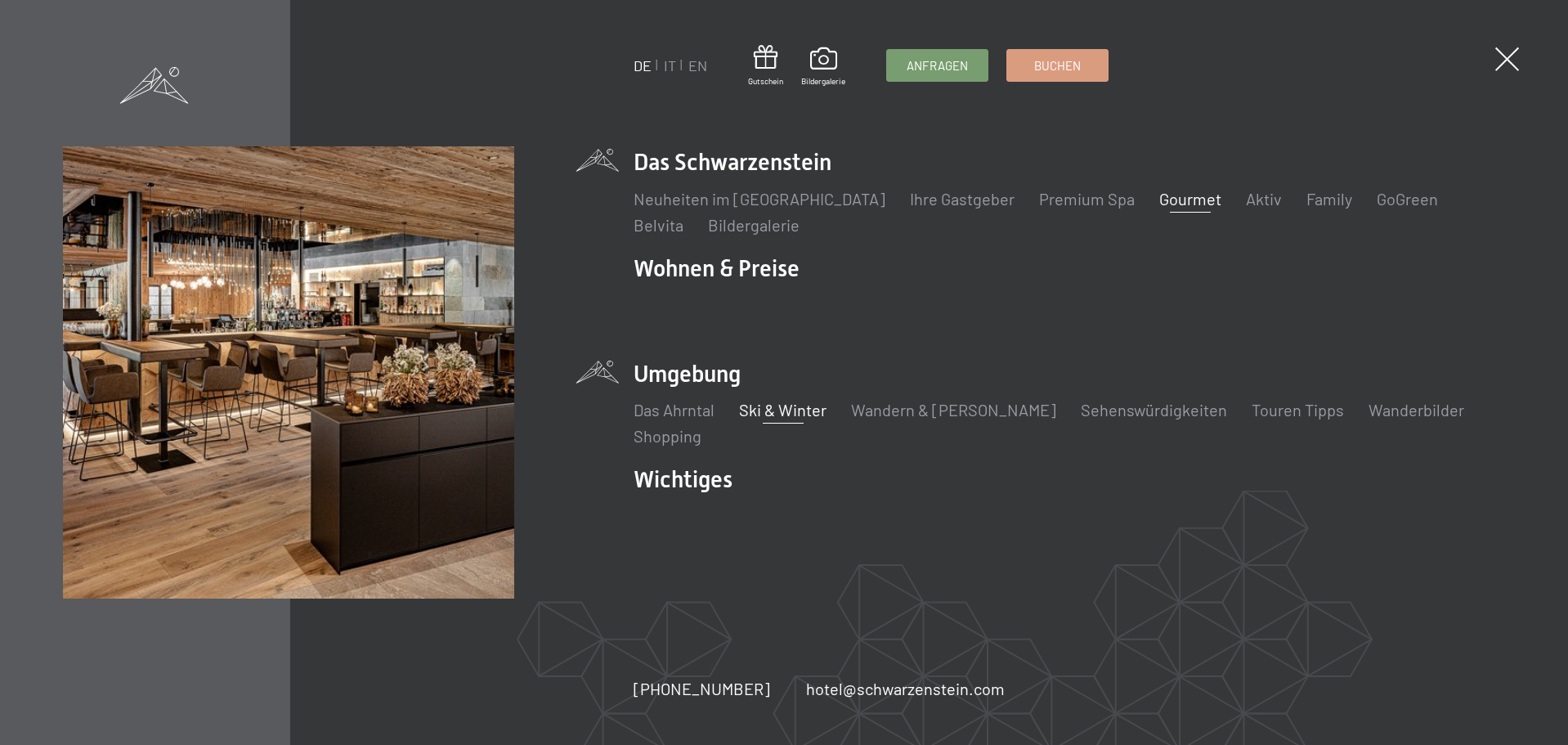
click at [1159, 198] on link "Gourmet" at bounding box center [1190, 199] width 62 height 20
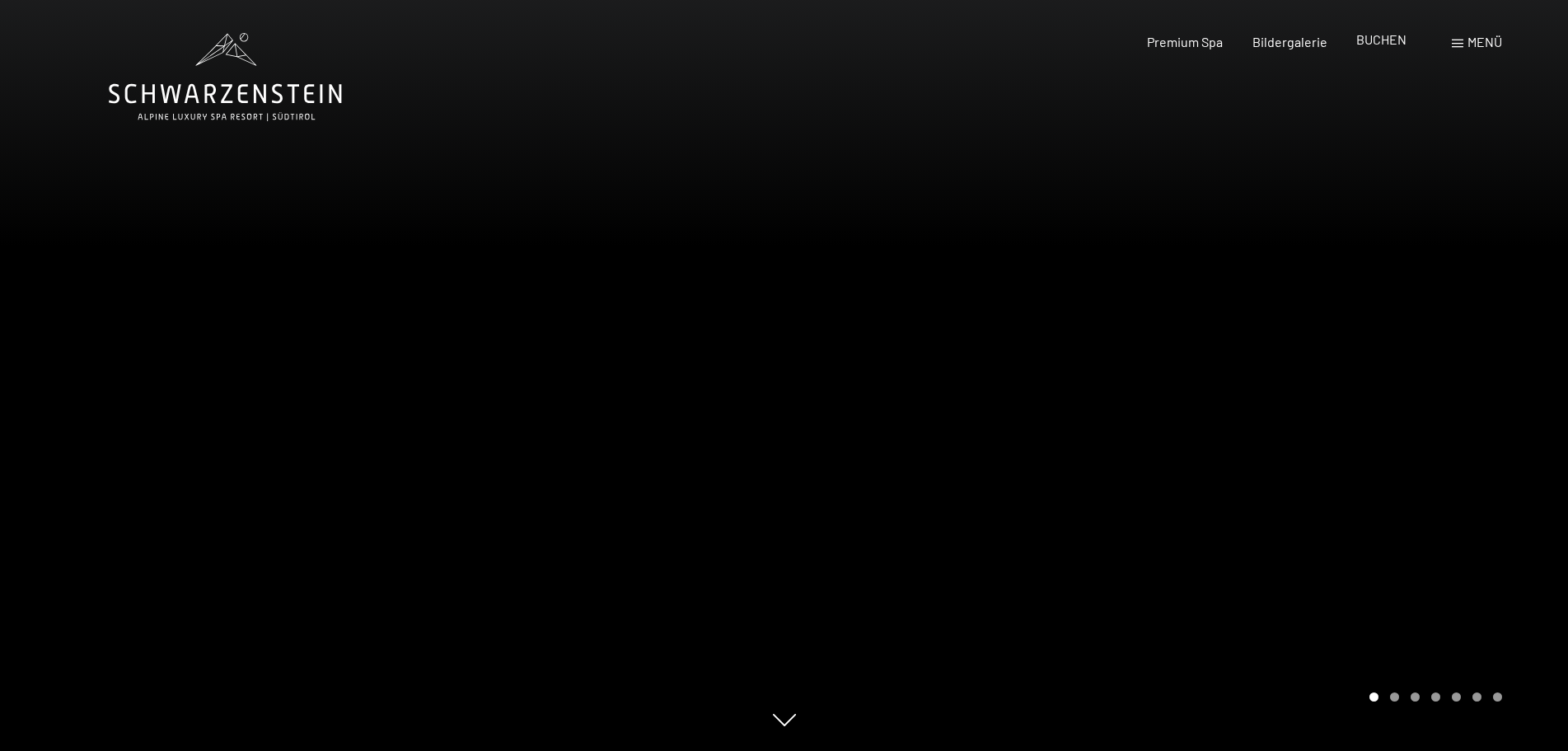
click at [1386, 44] on span "BUCHEN" at bounding box center [1382, 39] width 50 height 16
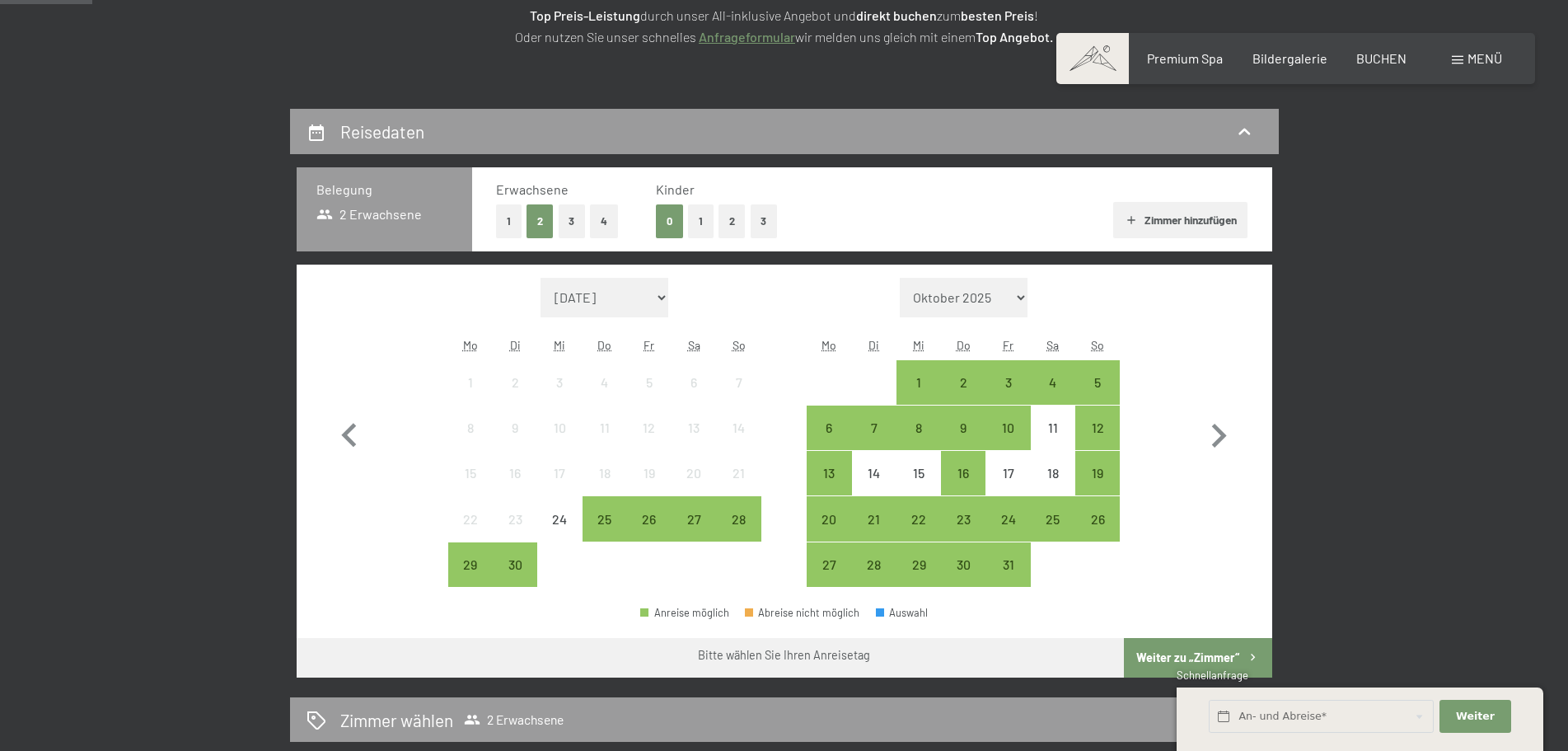
scroll to position [330, 0]
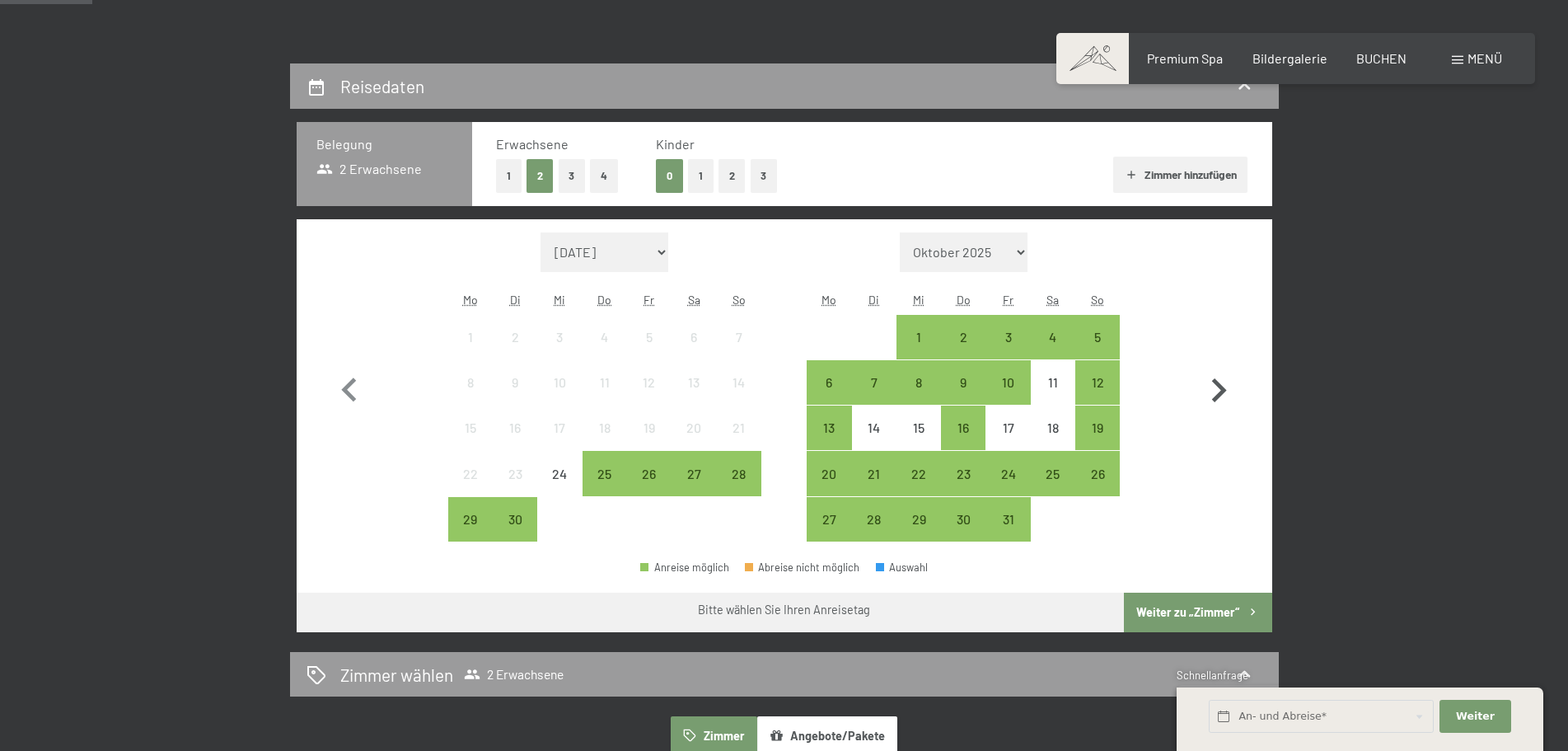
click at [1228, 386] on icon "button" at bounding box center [1219, 390] width 48 height 48
select select "2025-10-01"
select select "2025-11-01"
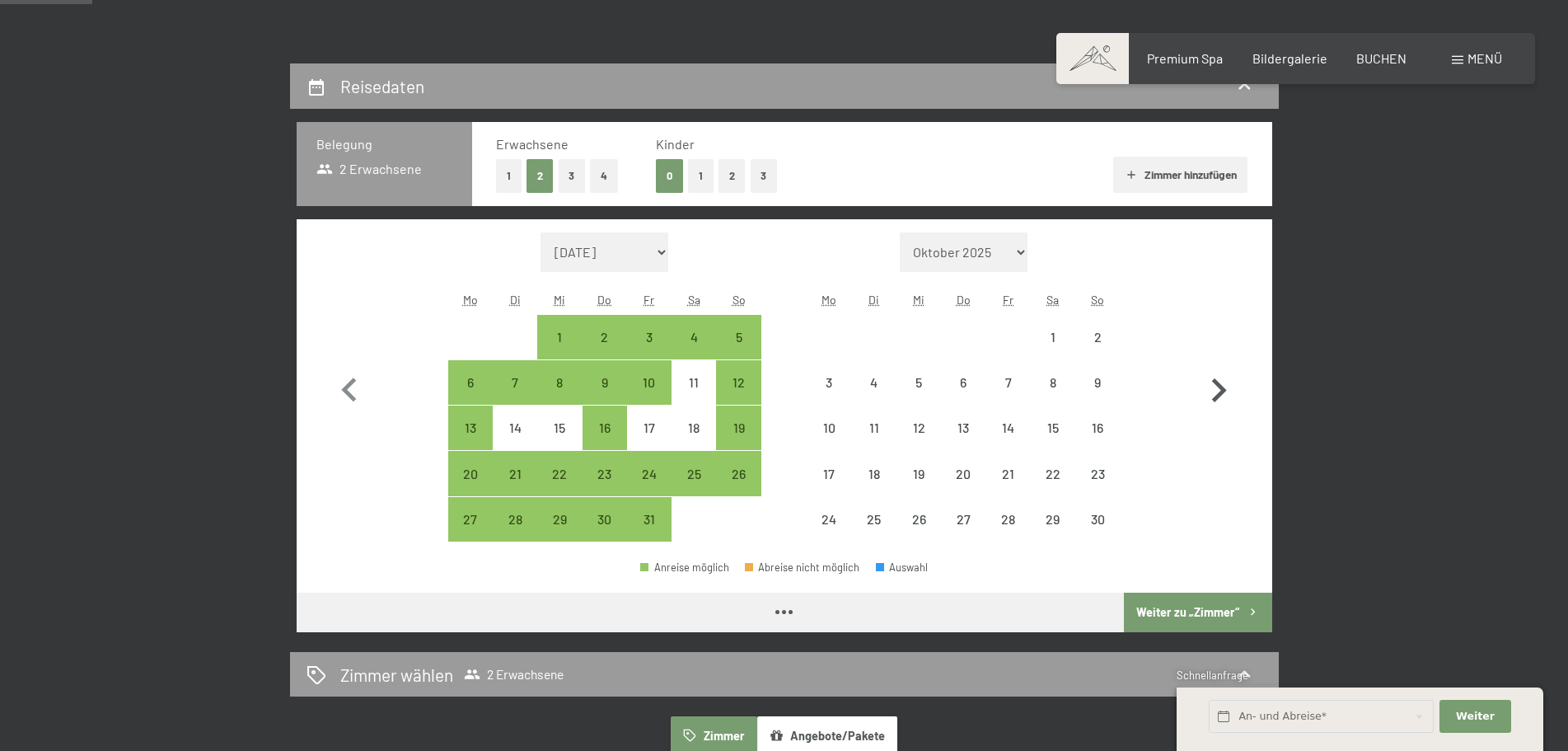
click at [1216, 388] on icon "button" at bounding box center [1219, 390] width 48 height 48
select select "2025-11-01"
select select "2025-12-01"
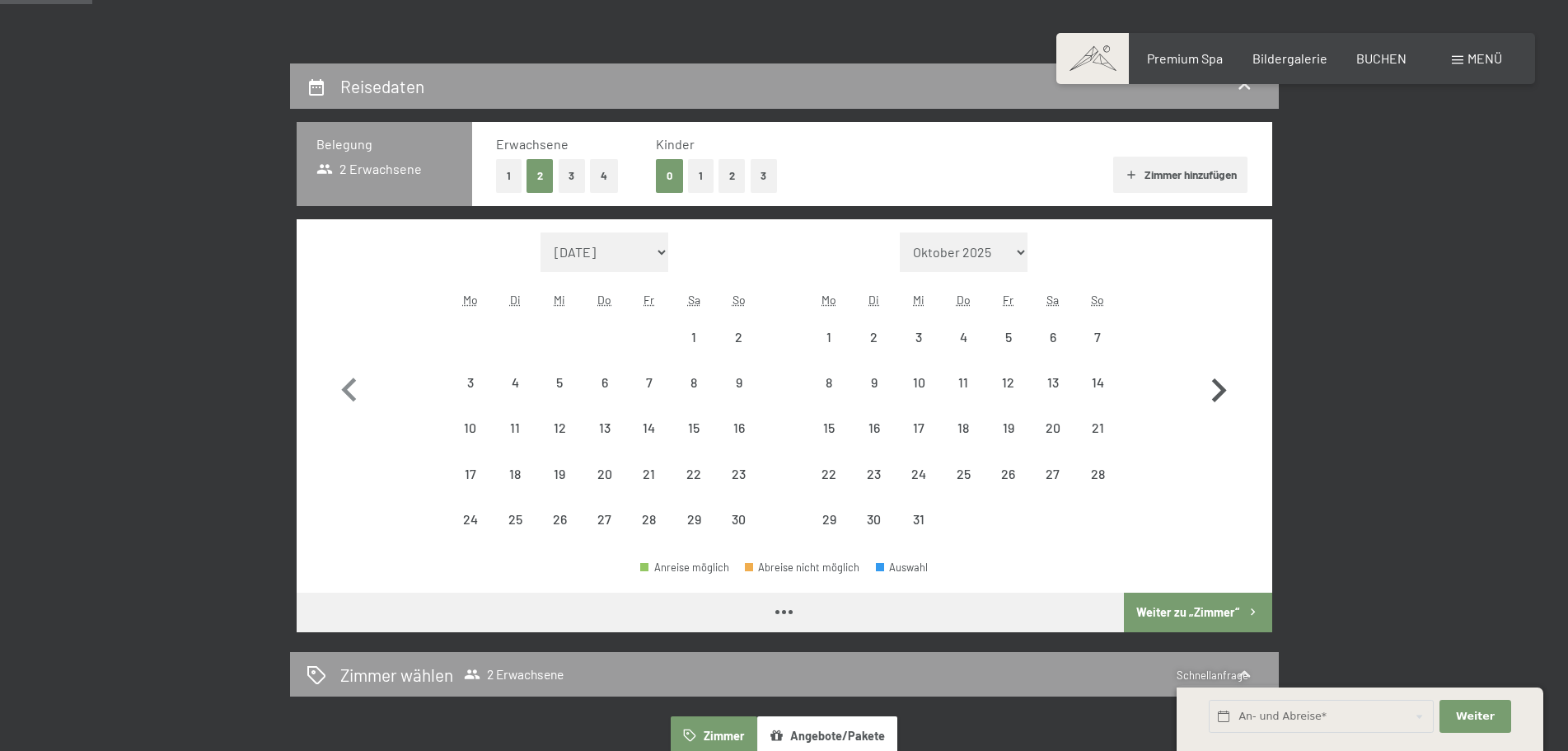
select select "2025-11-01"
select select "2025-12-01"
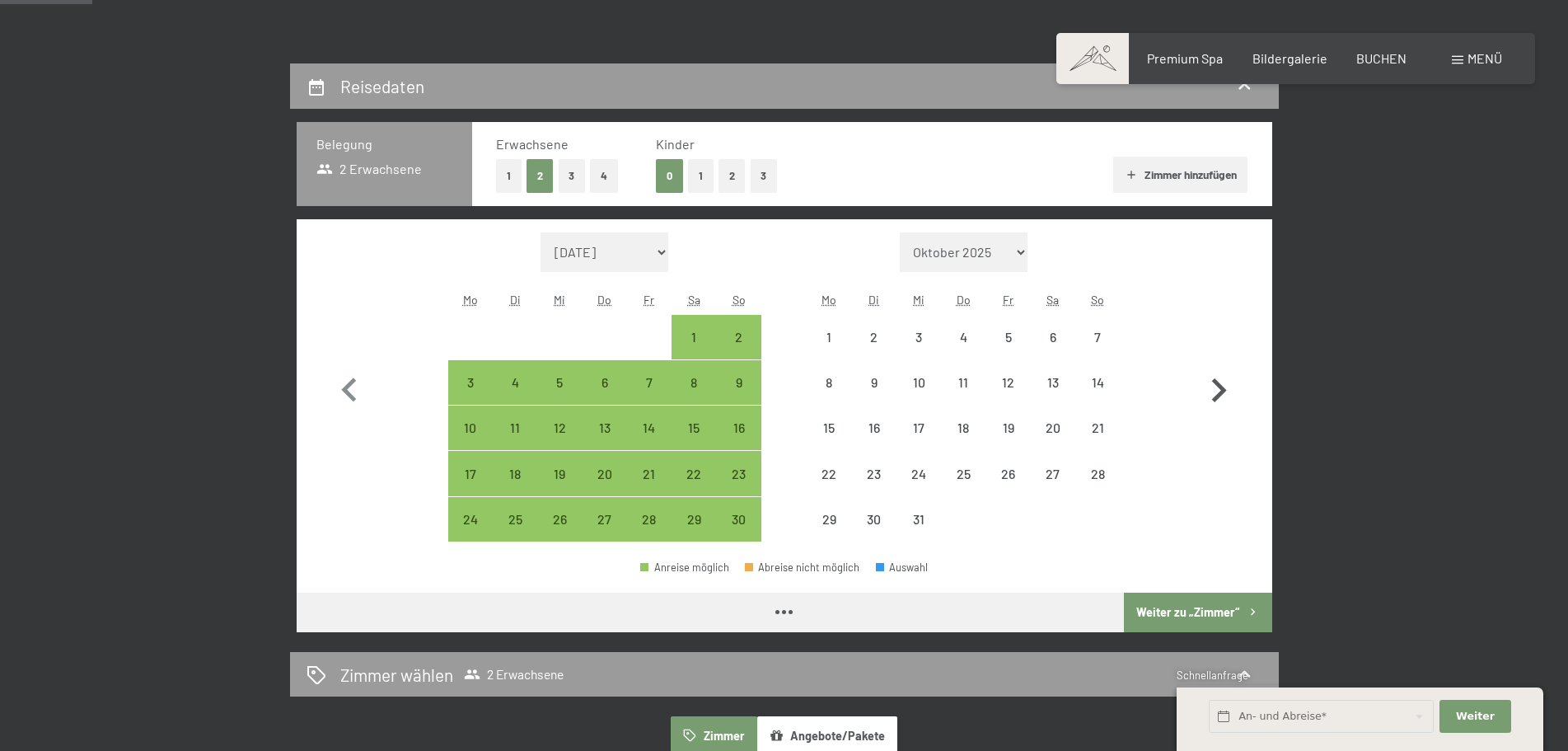
click at [1216, 388] on icon "button" at bounding box center [1219, 390] width 48 height 48
select select "2025-12-01"
select select "2026-01-01"
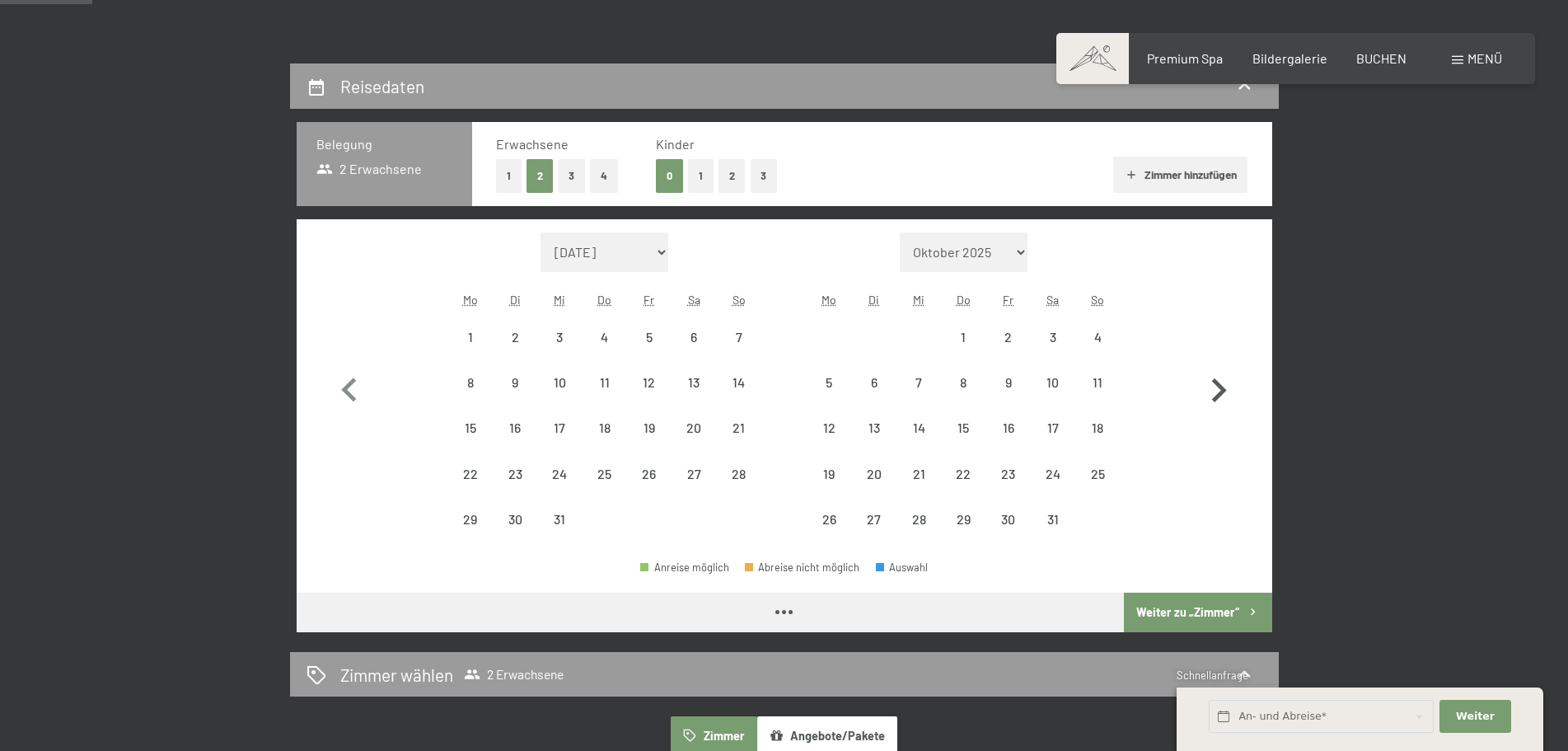
select select "2025-12-01"
select select "2026-01-01"
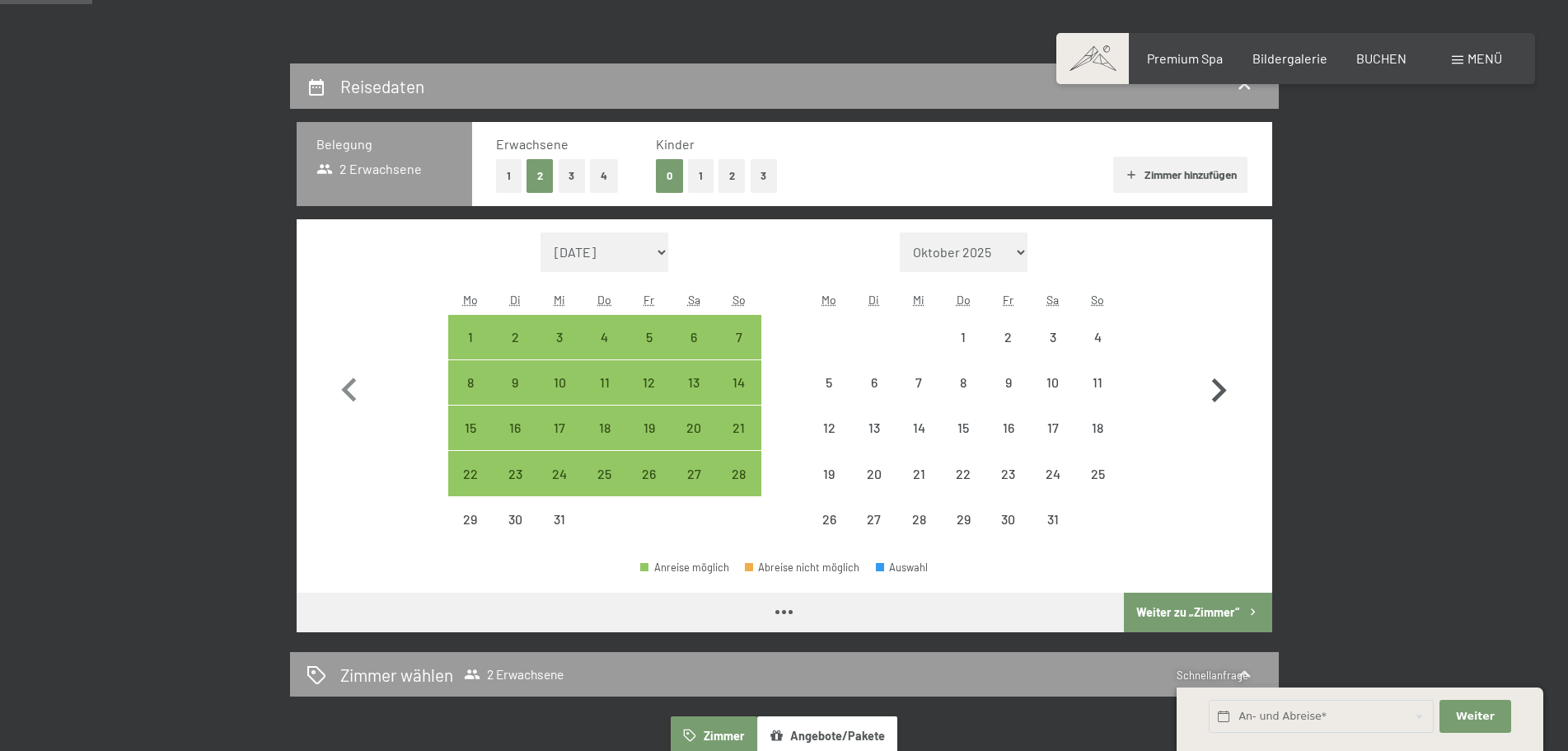
select select "2025-12-01"
select select "2026-01-01"
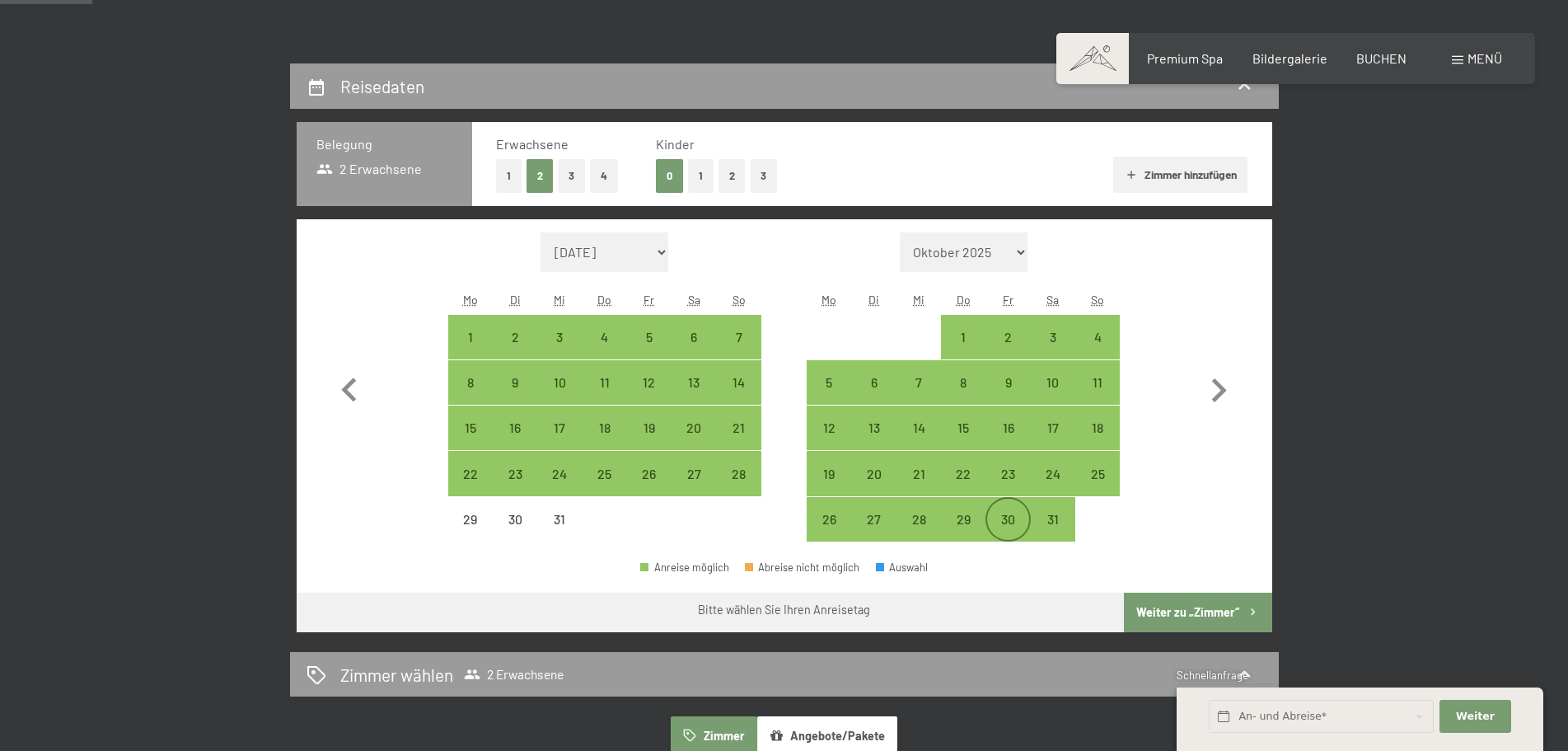
click at [1004, 519] on div "30" at bounding box center [1008, 533] width 41 height 41
select select "2025-12-01"
select select "2026-01-01"
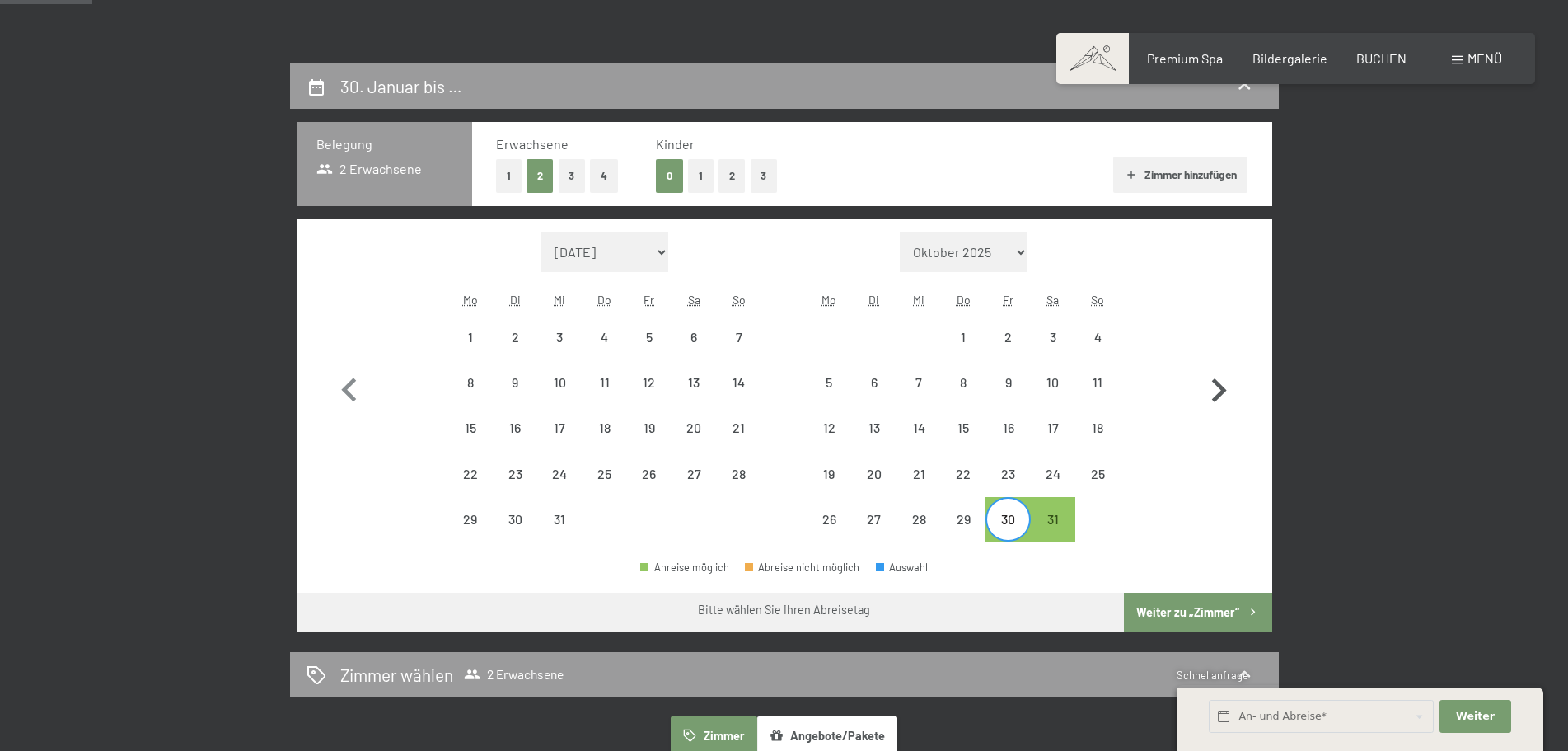
click at [1226, 390] on icon "button" at bounding box center [1220, 390] width 15 height 24
select select "2026-01-01"
select select "2026-02-01"
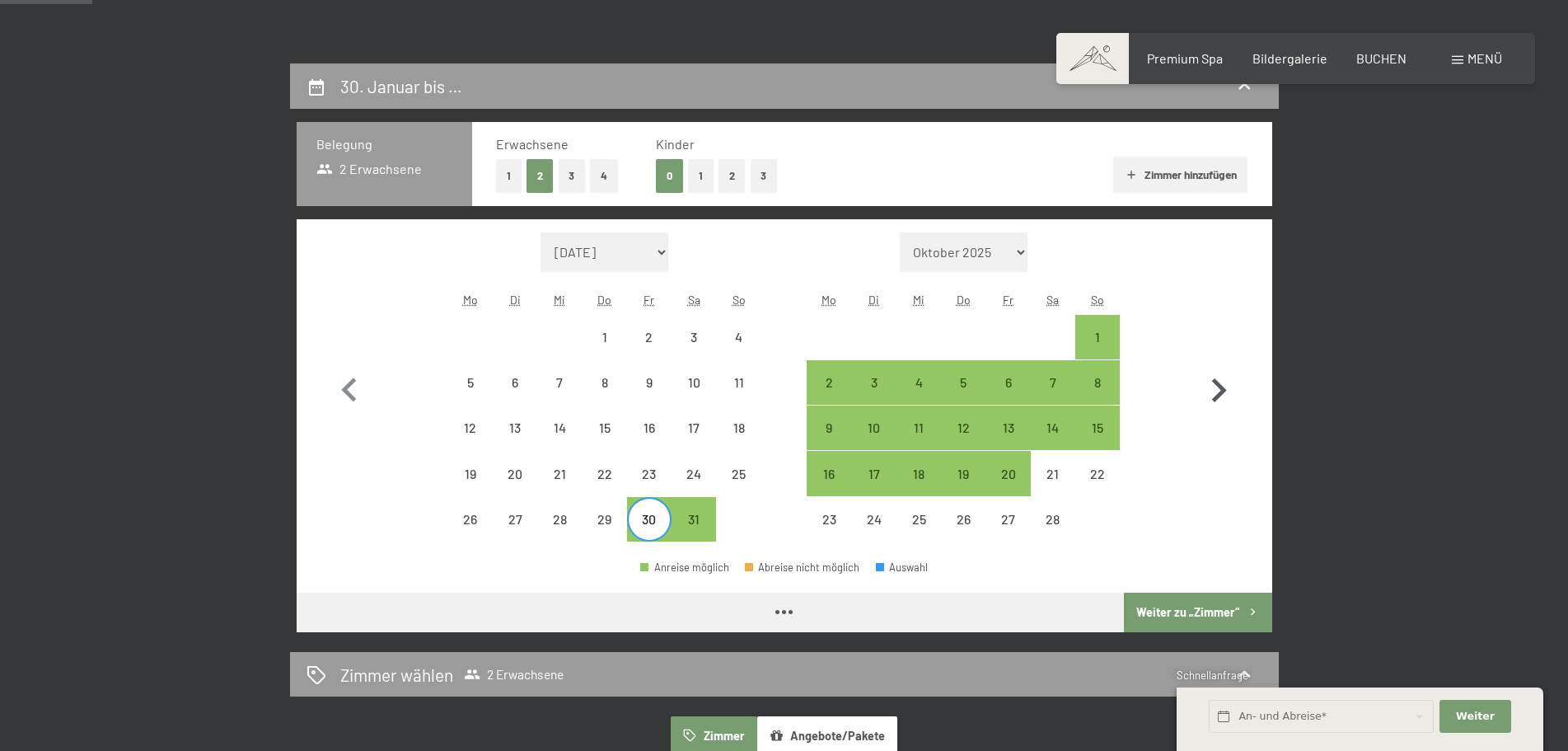
select select "2026-01-01"
select select "2026-02-01"
click at [1008, 383] on div "6" at bounding box center [1008, 395] width 41 height 41
select select "2026-01-01"
select select "2026-02-01"
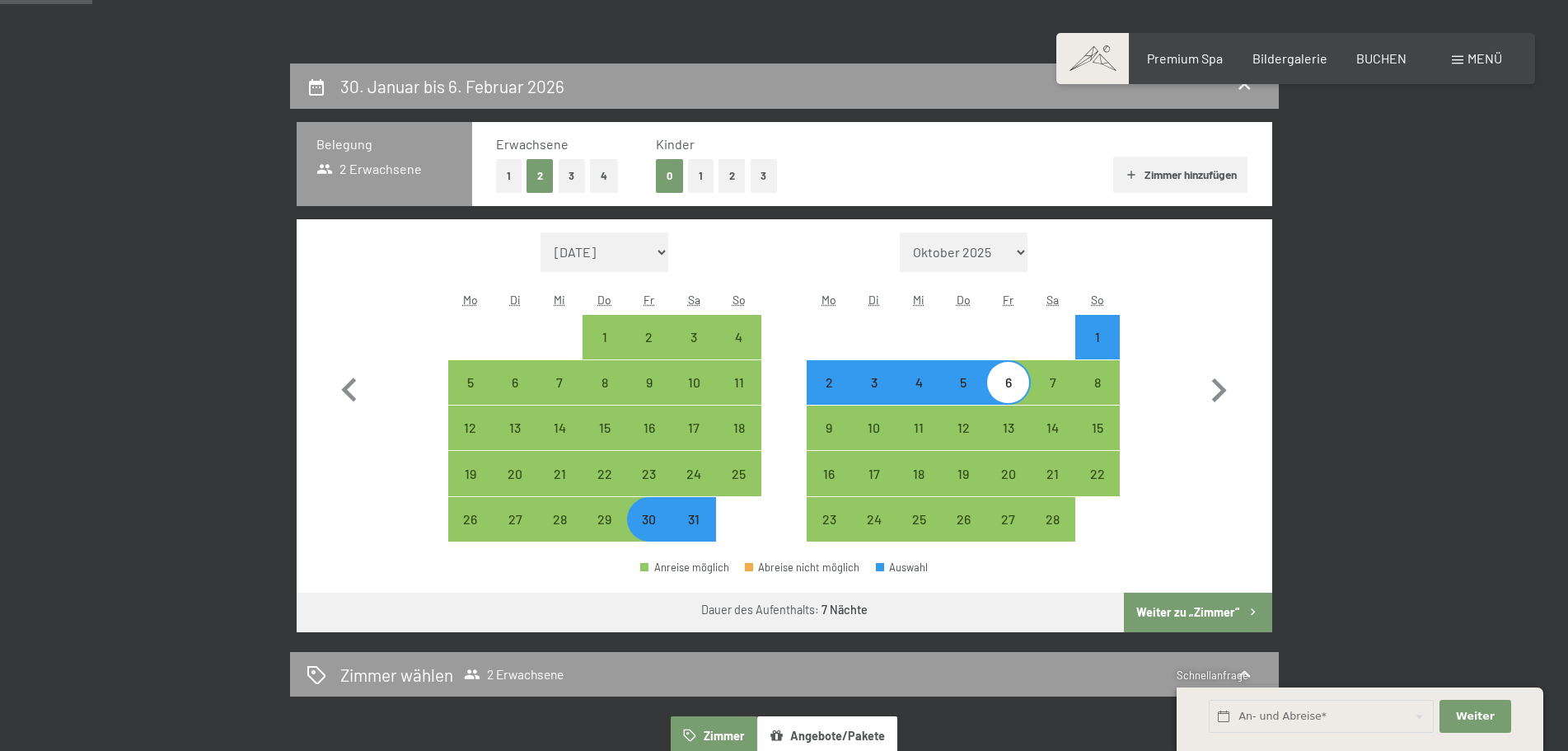
click at [1204, 611] on button "Weiter zu „Zimmer“" at bounding box center [1198, 613] width 147 height 40
select select "2026-01-01"
select select "2026-02-01"
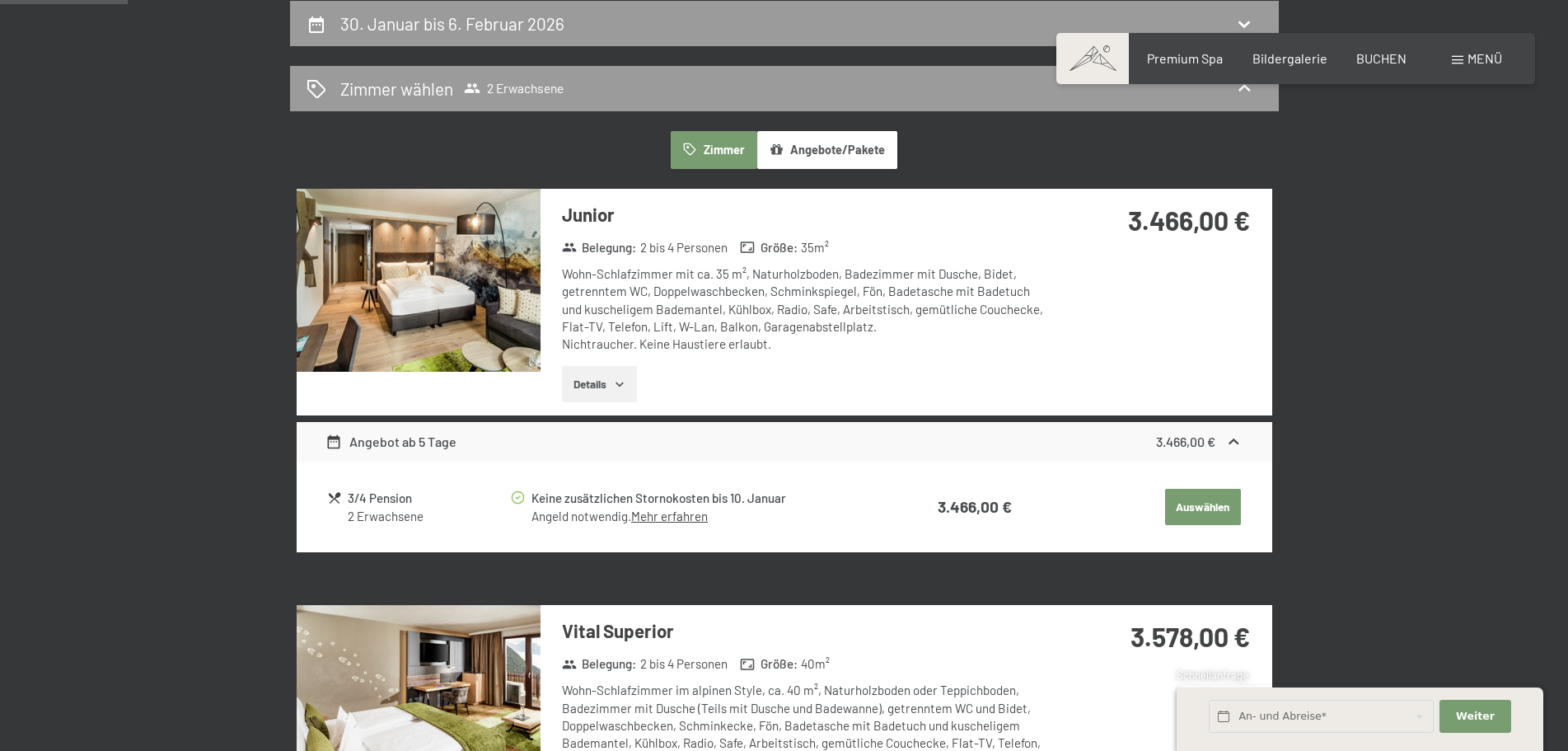
scroll to position [393, 0]
click at [622, 382] on icon "button" at bounding box center [619, 382] width 13 height 13
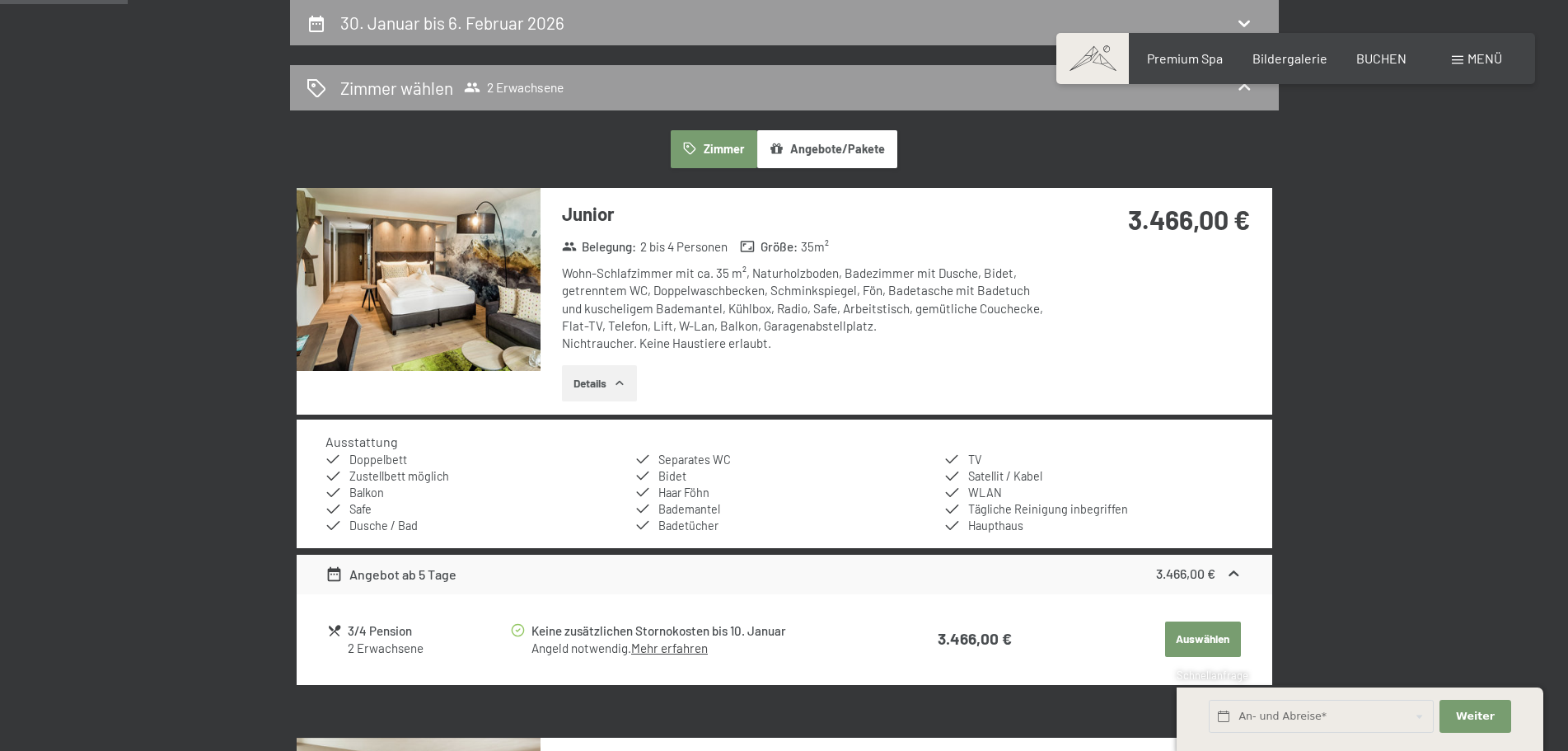
click at [625, 382] on icon "button" at bounding box center [619, 382] width 13 height 13
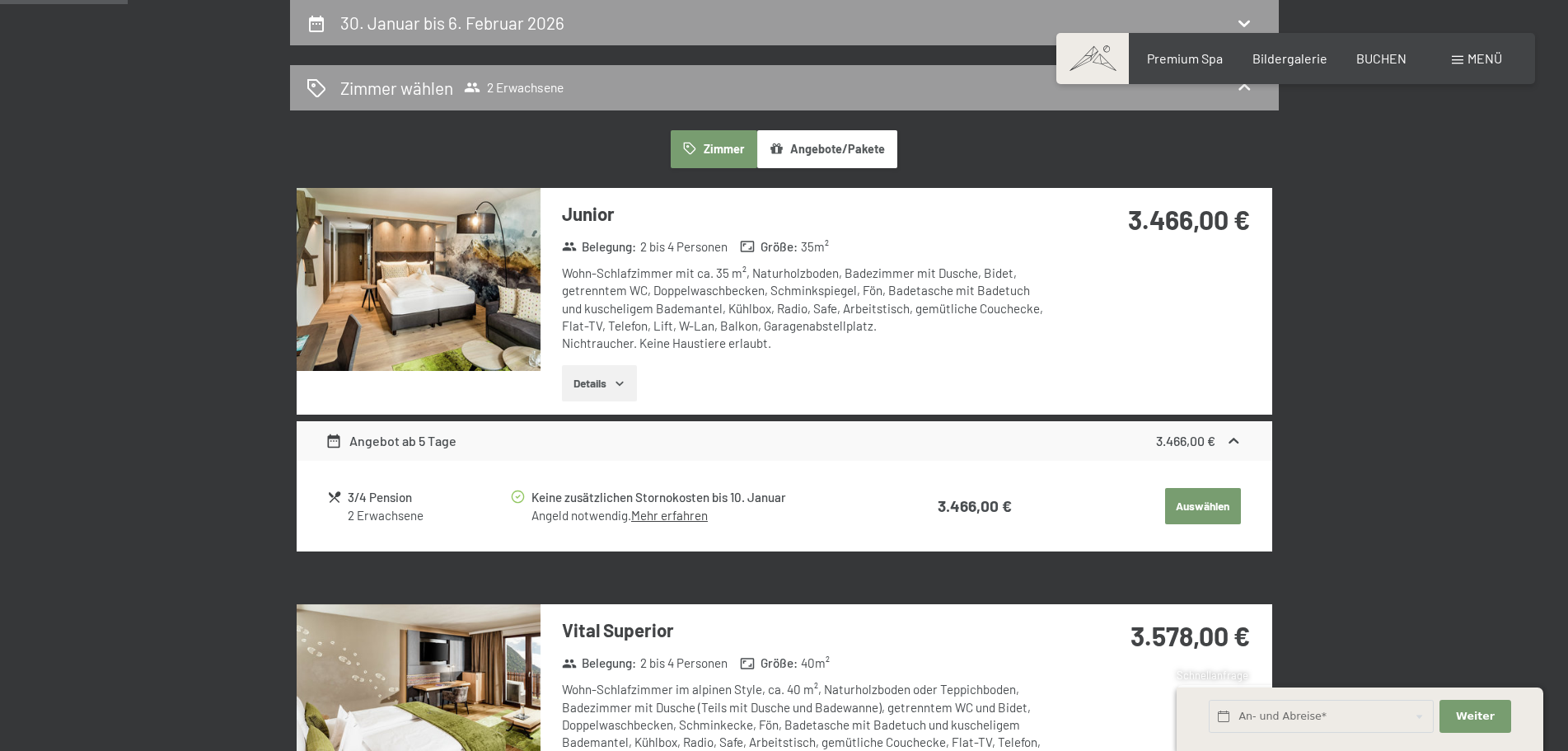
click at [669, 517] on link "Mehr erfahren" at bounding box center [669, 515] width 77 height 15
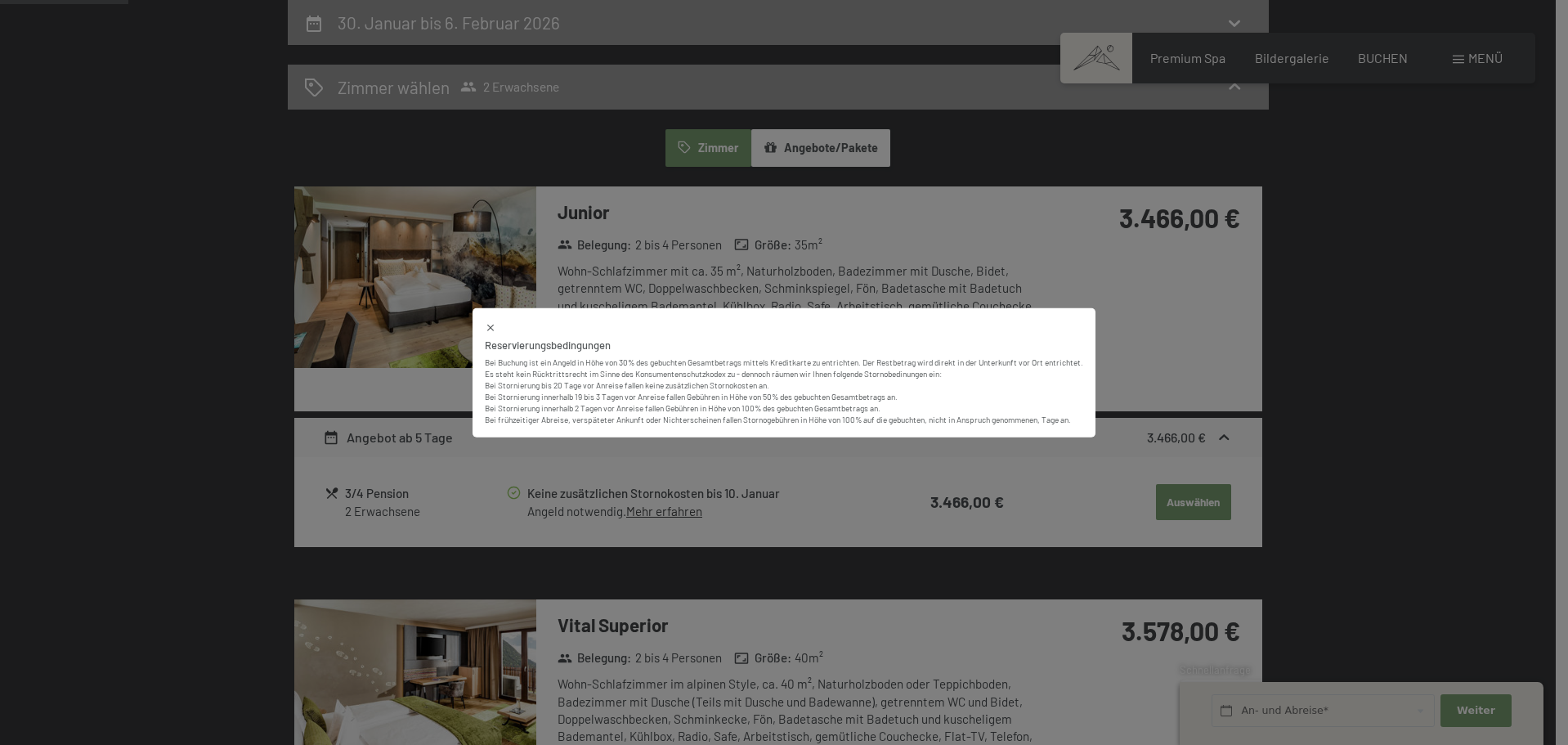
click at [664, 513] on div "Reservierungsbedingungen Bei Buchung ist ein Angeld in Höhe von 30% des gebucht…" at bounding box center [784, 372] width 1568 height 745
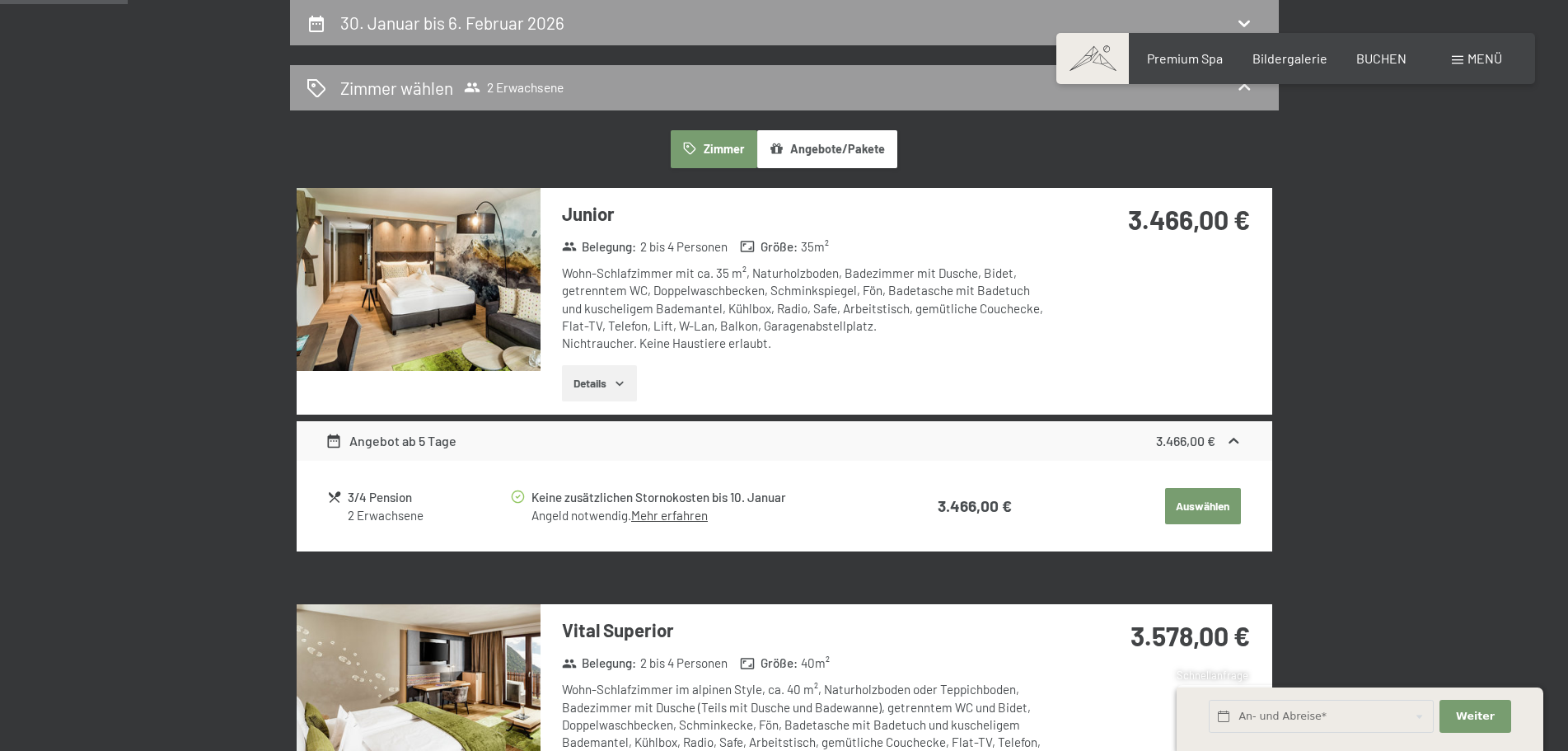
click at [1199, 511] on button "Auswählen" at bounding box center [1203, 506] width 76 height 36
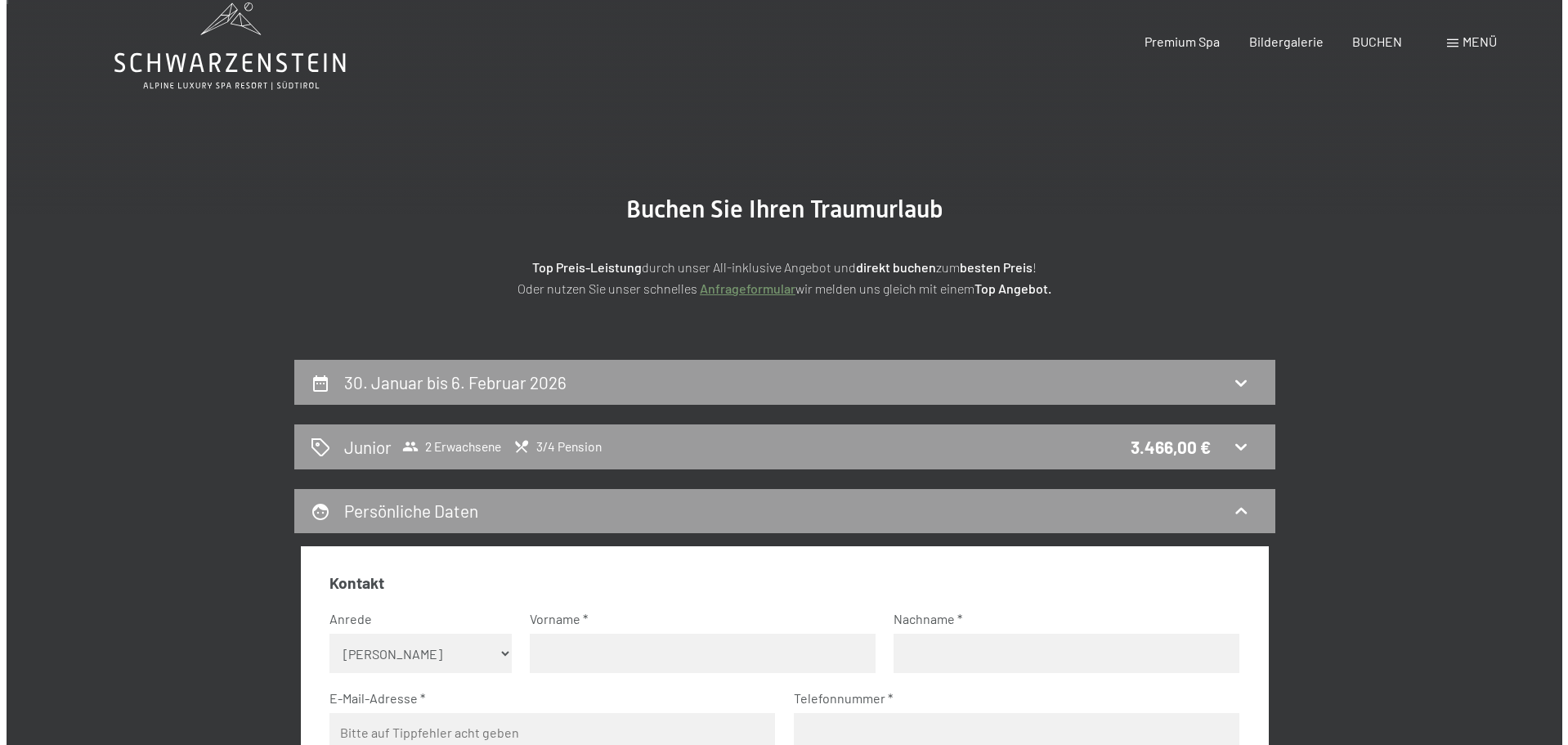
scroll to position [0, 0]
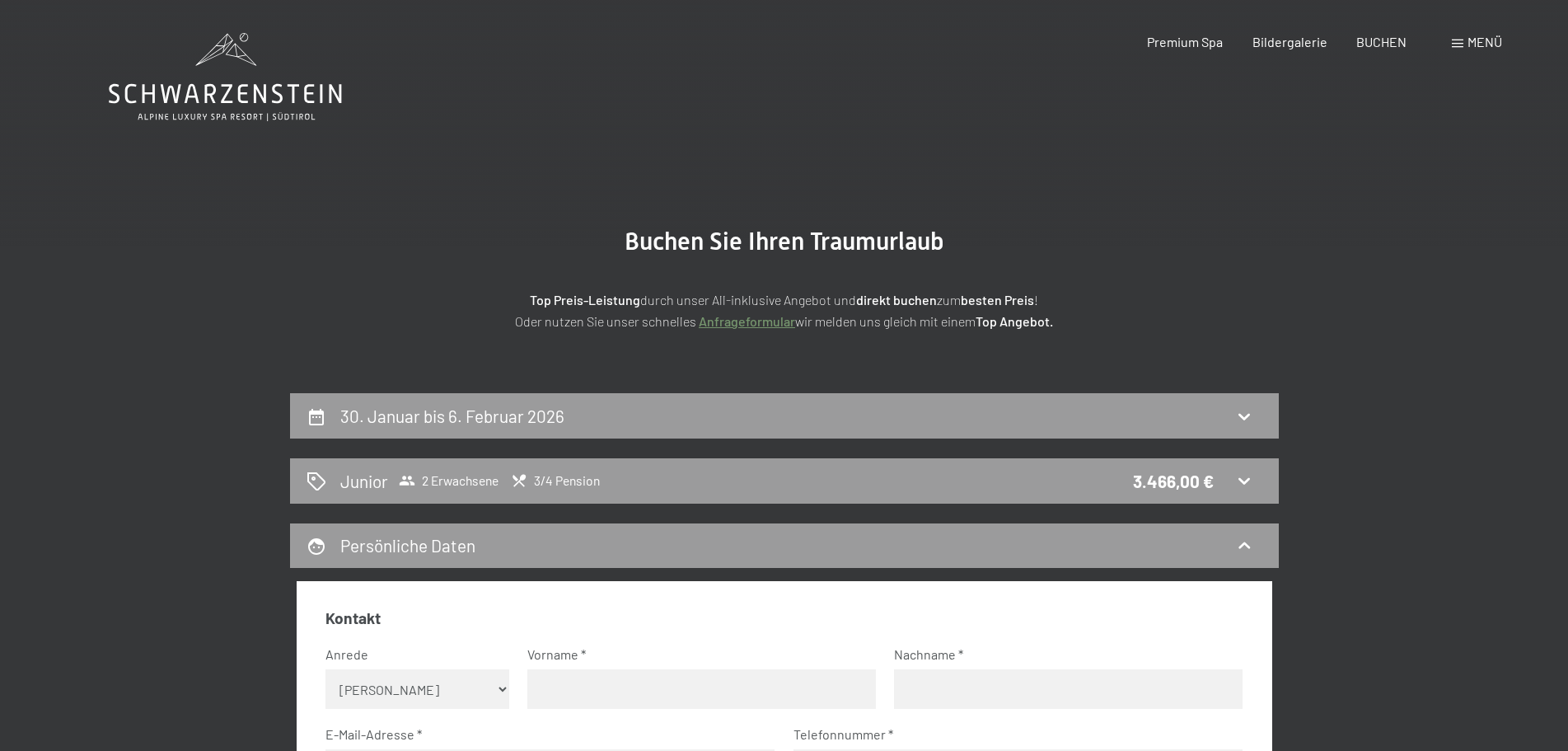
click at [1460, 46] on span at bounding box center [1458, 44] width 12 height 8
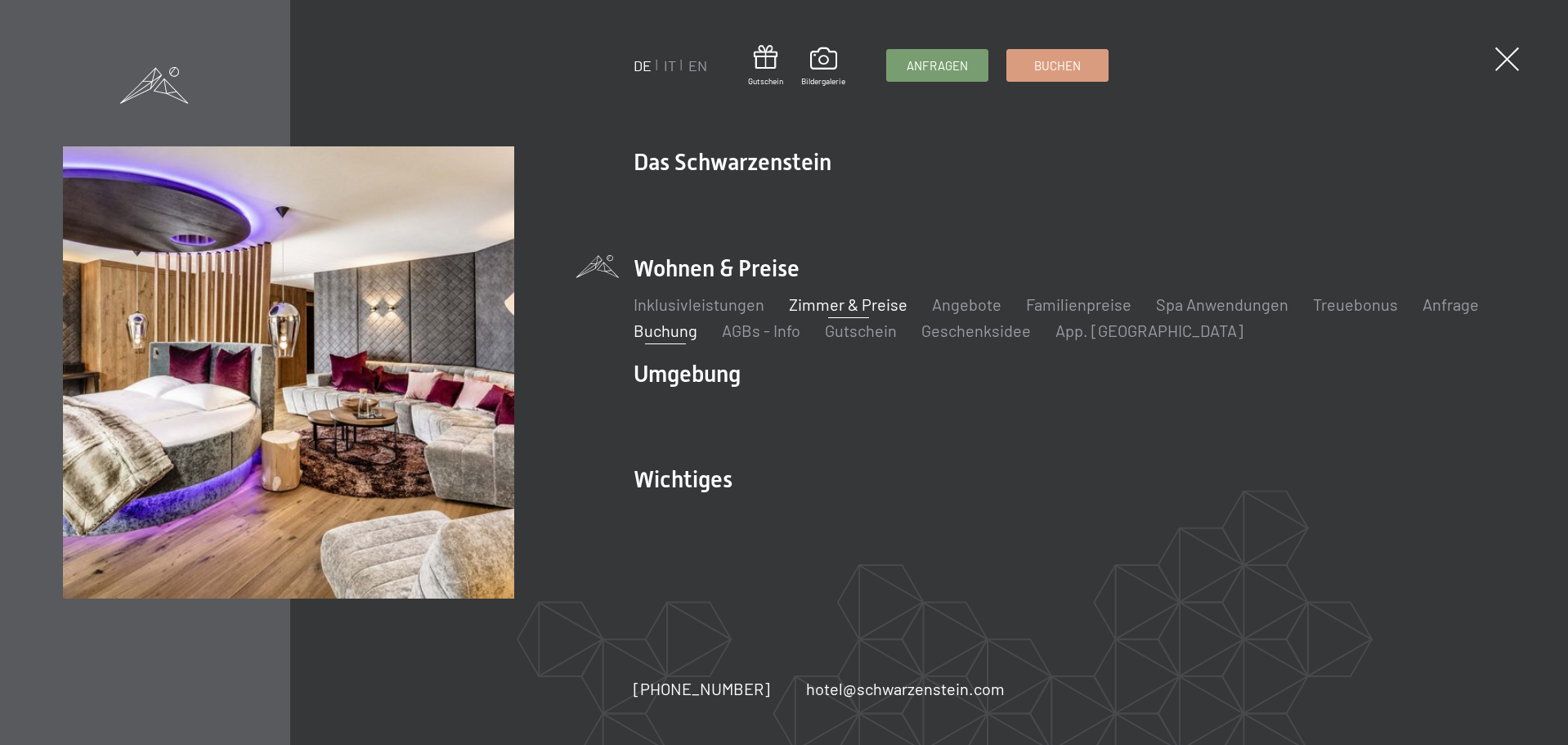
click at [828, 301] on link "Zimmer & Preise" at bounding box center [848, 304] width 118 height 20
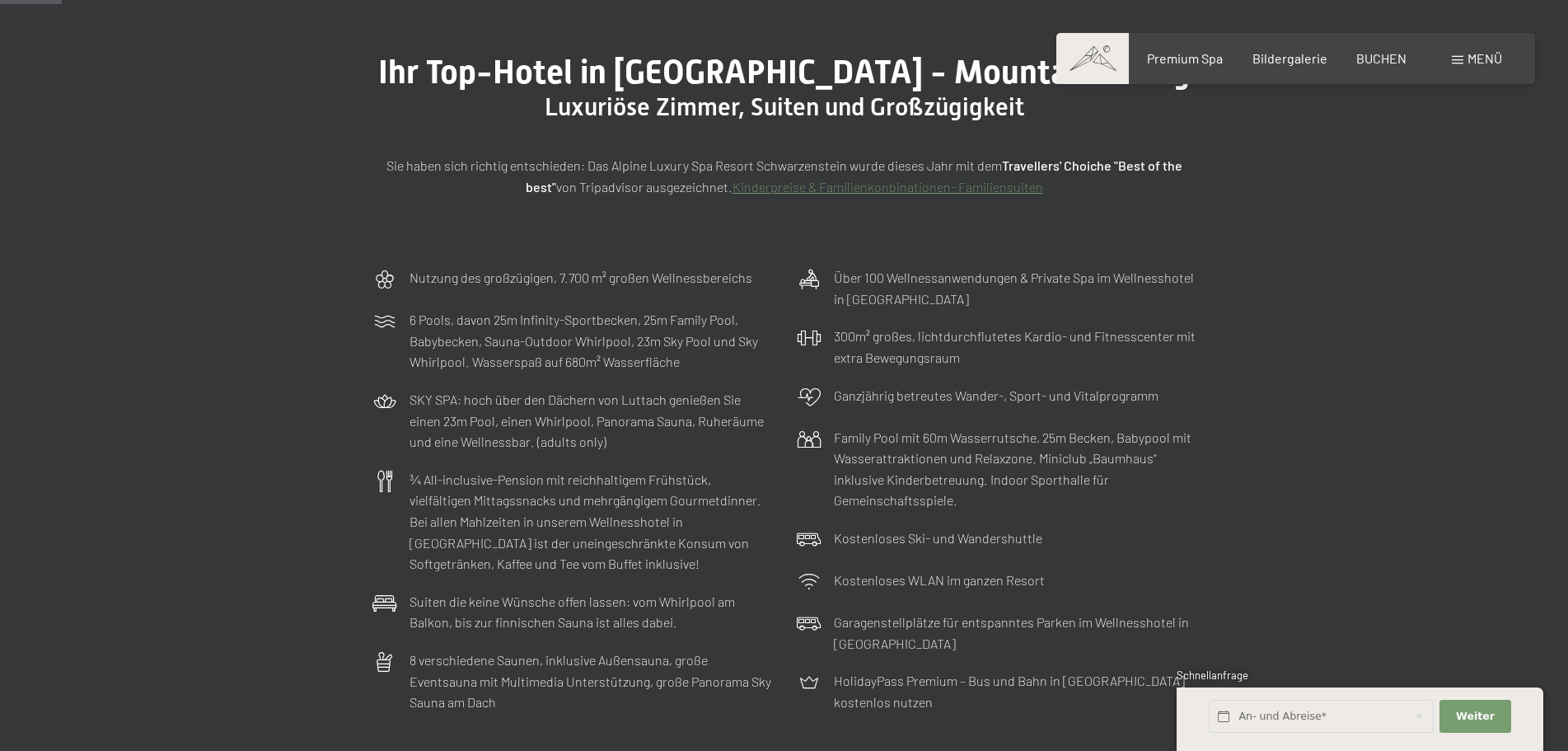
scroll to position [165, 0]
